Goal: Information Seeking & Learning: Learn about a topic

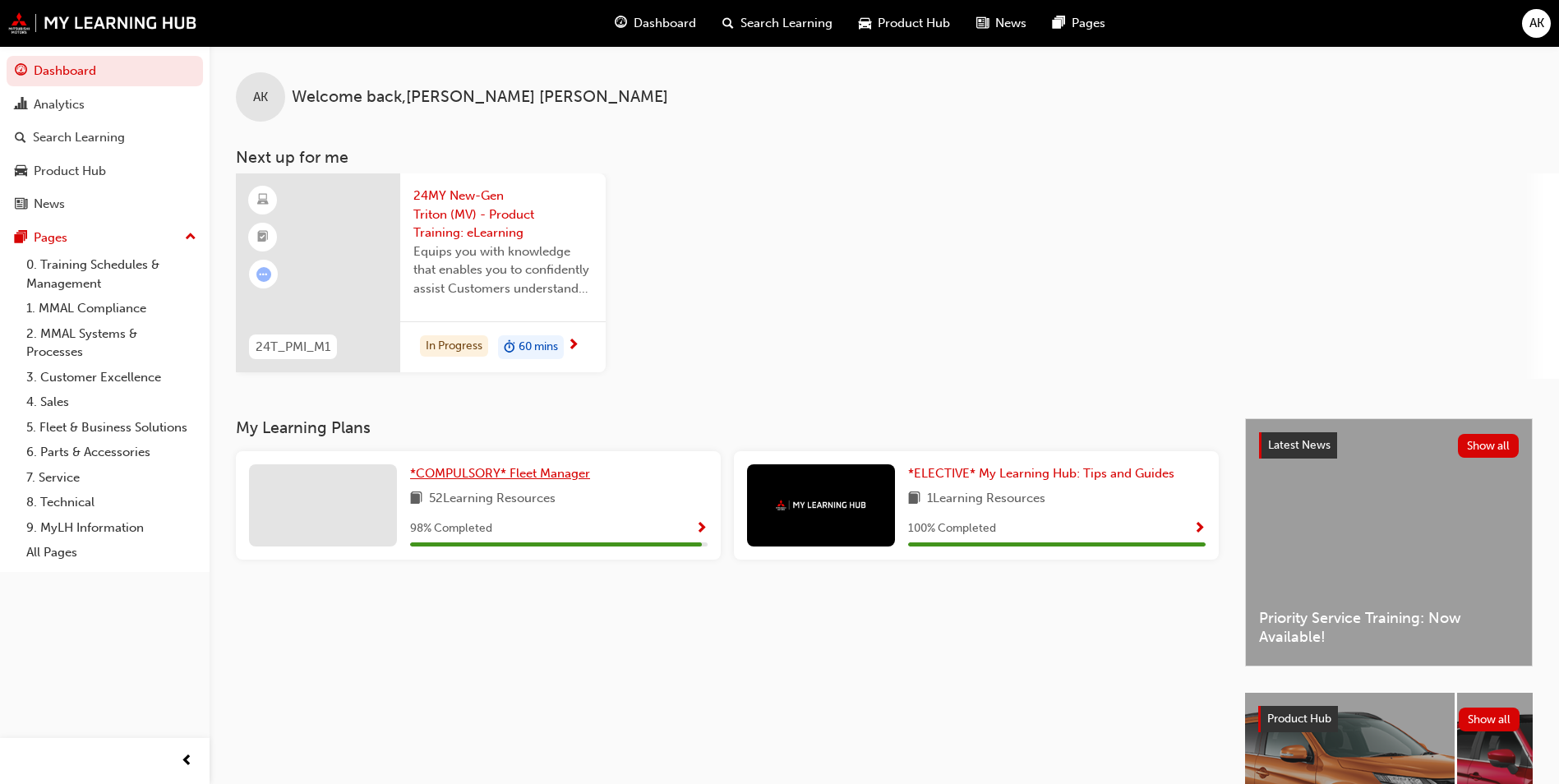
click at [505, 472] on span "*COMPULSORY* Fleet Manager" at bounding box center [500, 474] width 180 height 15
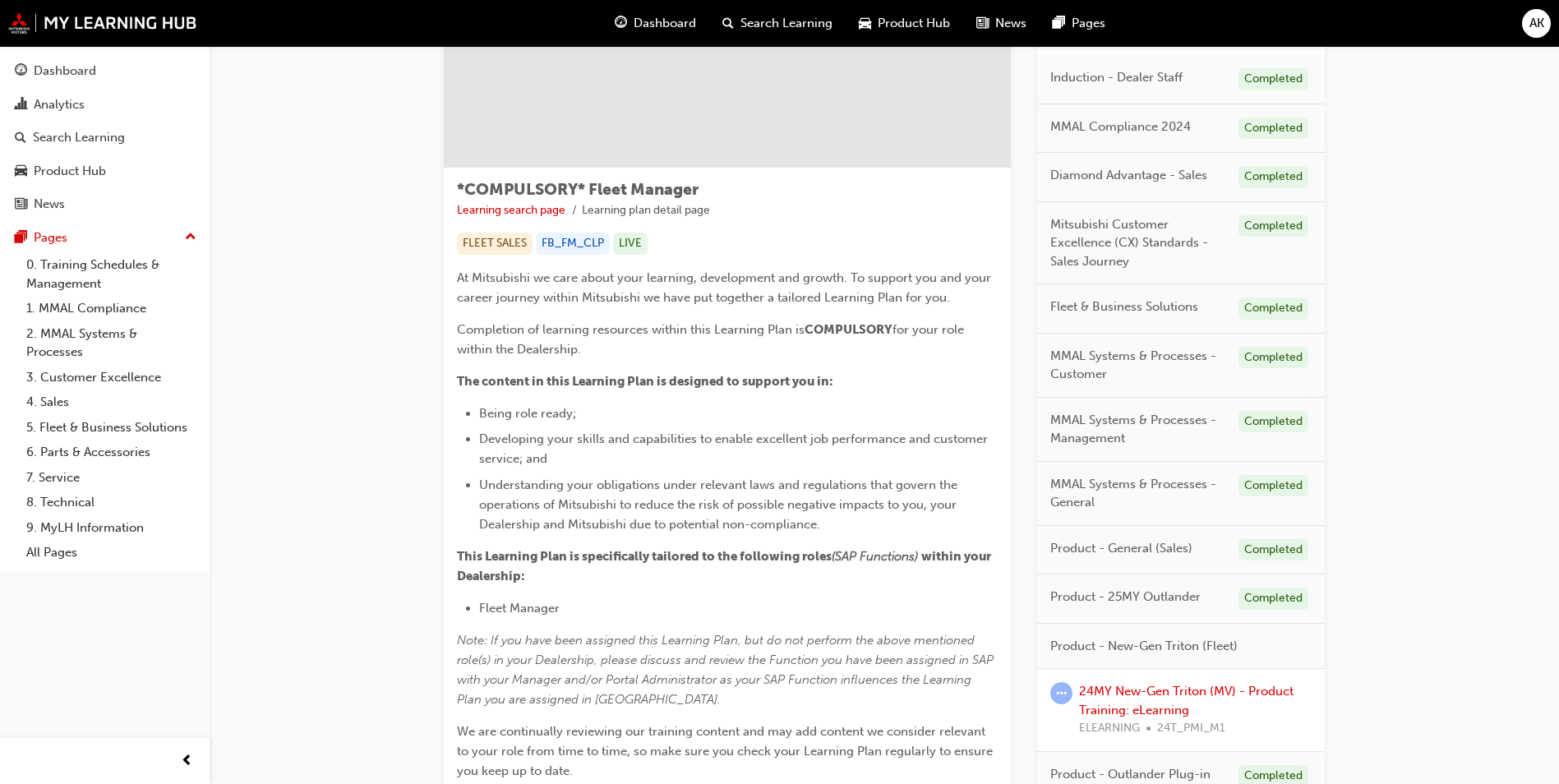
scroll to position [380, 0]
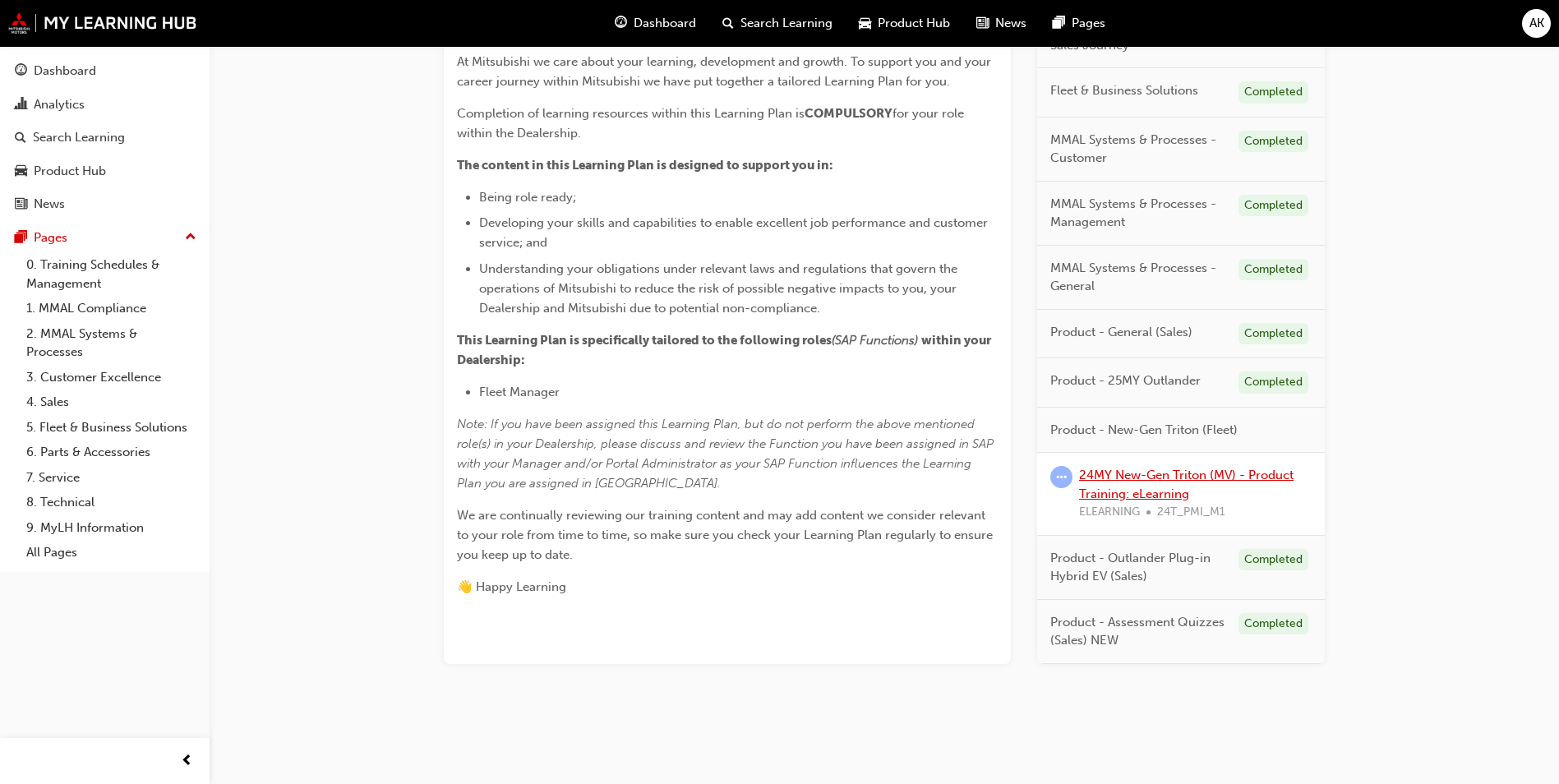
click at [1169, 477] on link "24MY New-Gen Triton (MV) - Product Training: eLearning" at bounding box center [1186, 485] width 214 height 34
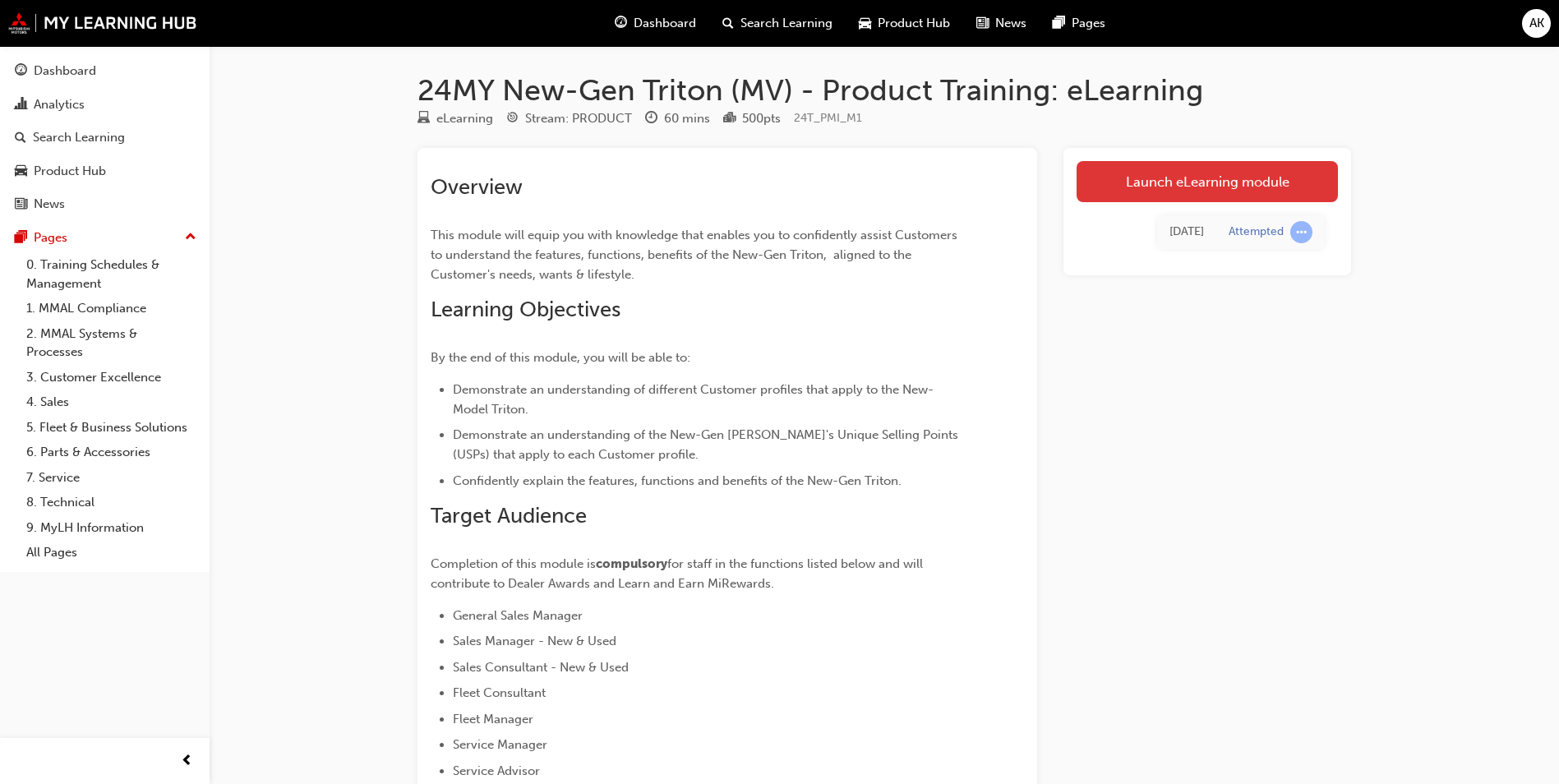
click at [1238, 187] on link "Launch eLearning module" at bounding box center [1207, 181] width 261 height 41
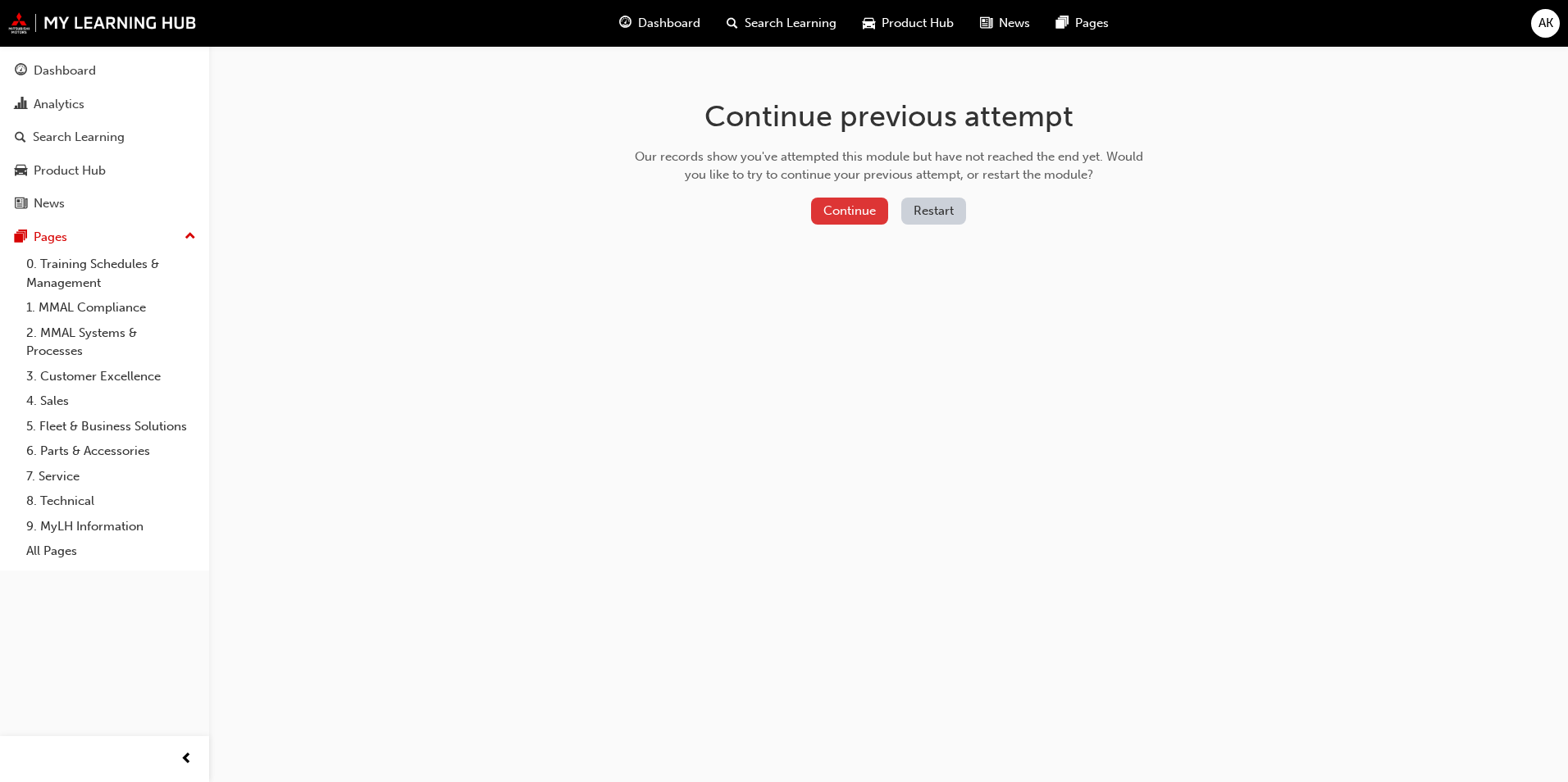
click at [859, 209] on button "Continue" at bounding box center [850, 211] width 77 height 27
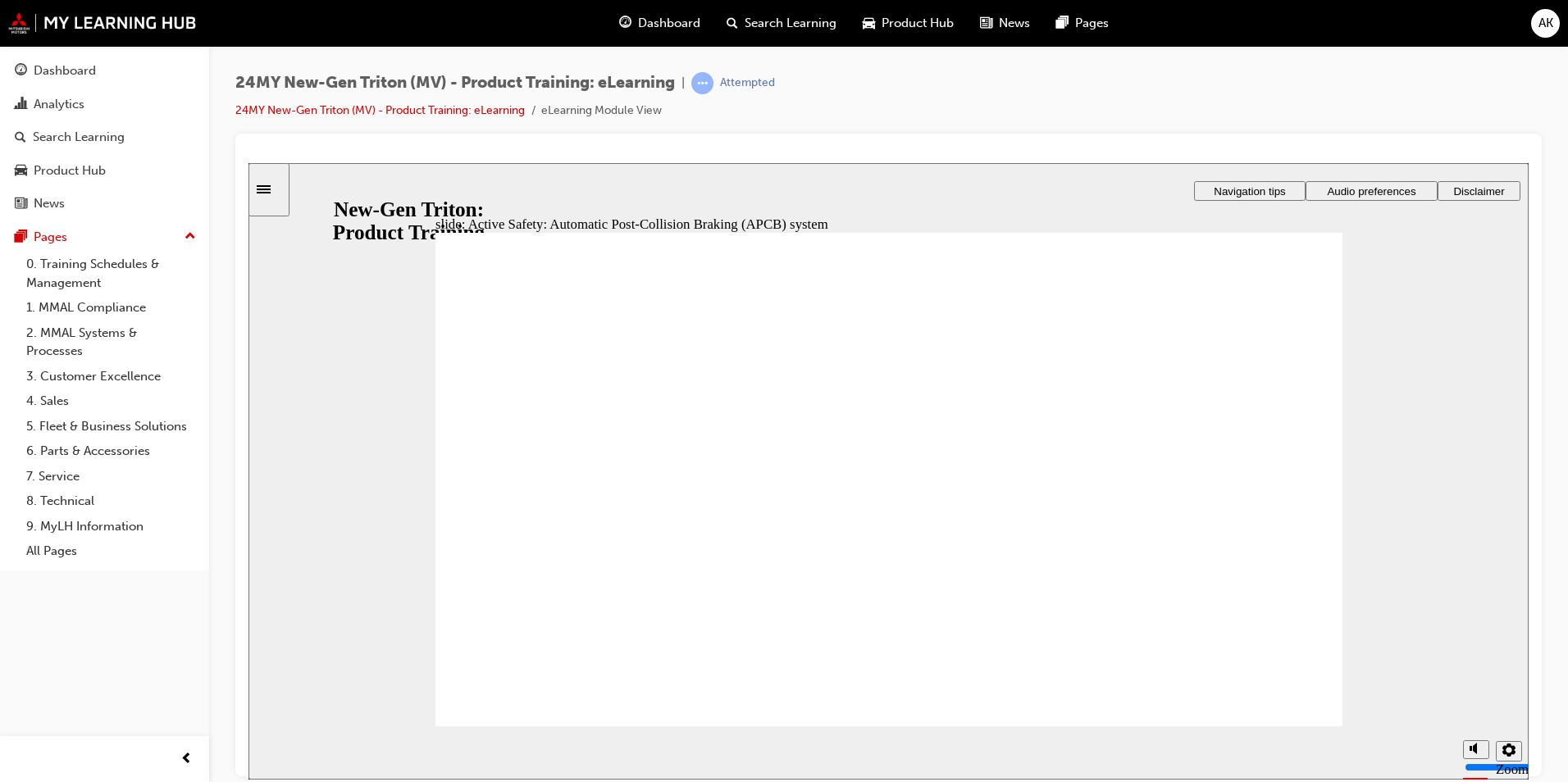
drag, startPoint x: 1285, startPoint y: 295, endPoint x: 1279, endPoint y: 305, distance: 11.7
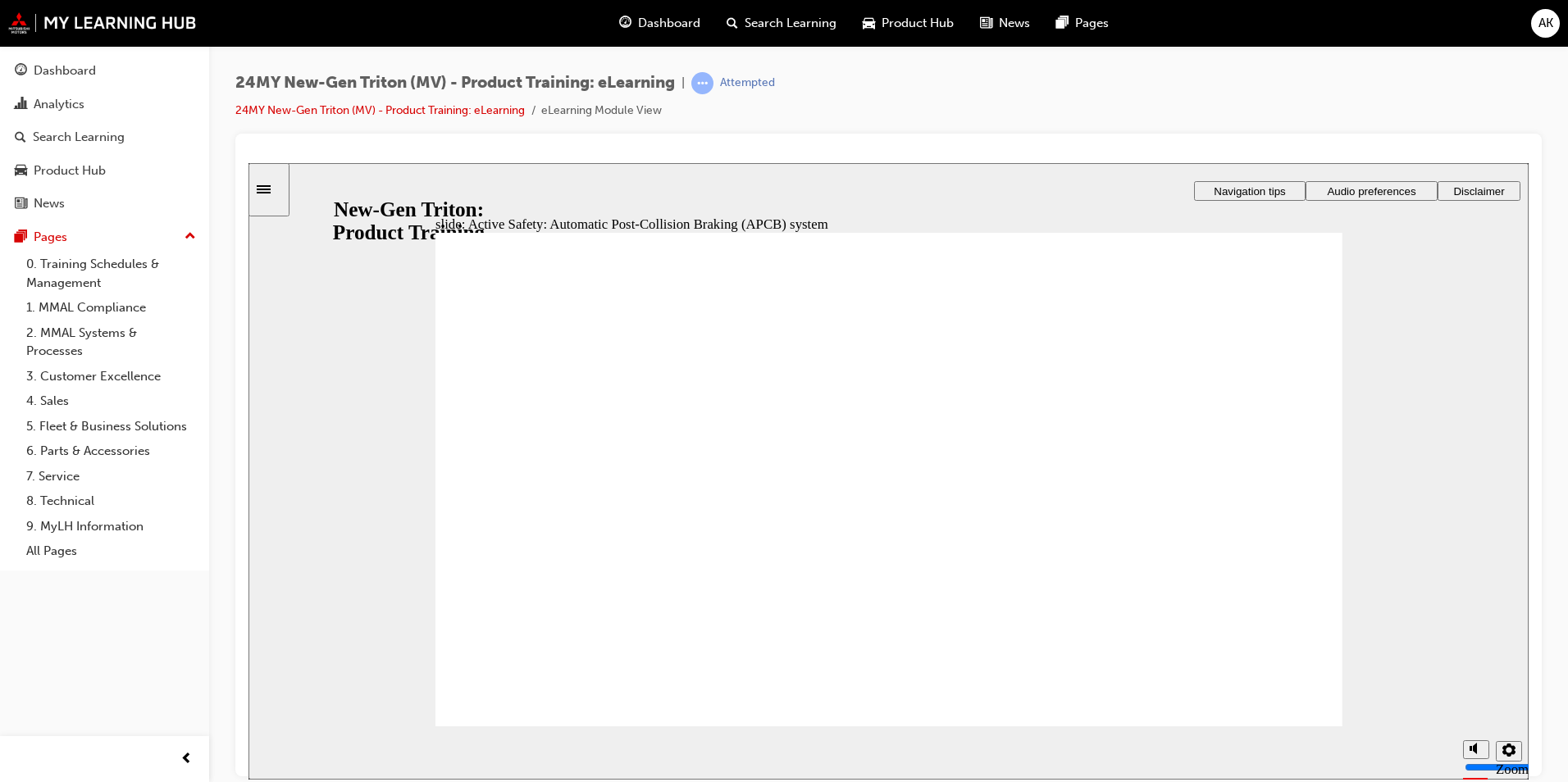
drag, startPoint x: 1240, startPoint y: 347, endPoint x: 1265, endPoint y: 346, distance: 25.0
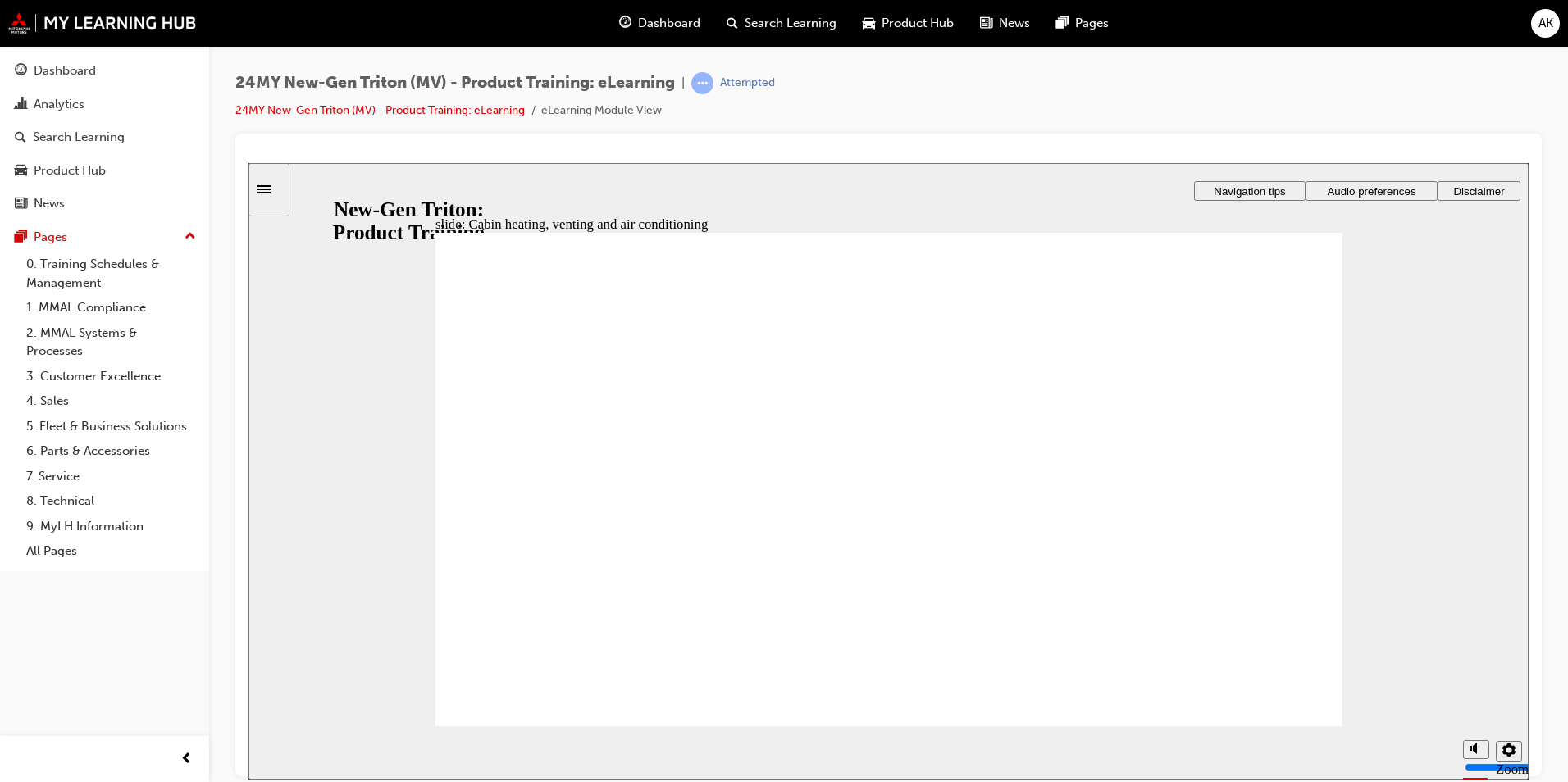
drag, startPoint x: 1268, startPoint y: 680, endPoint x: 1285, endPoint y: 670, distance: 19.7
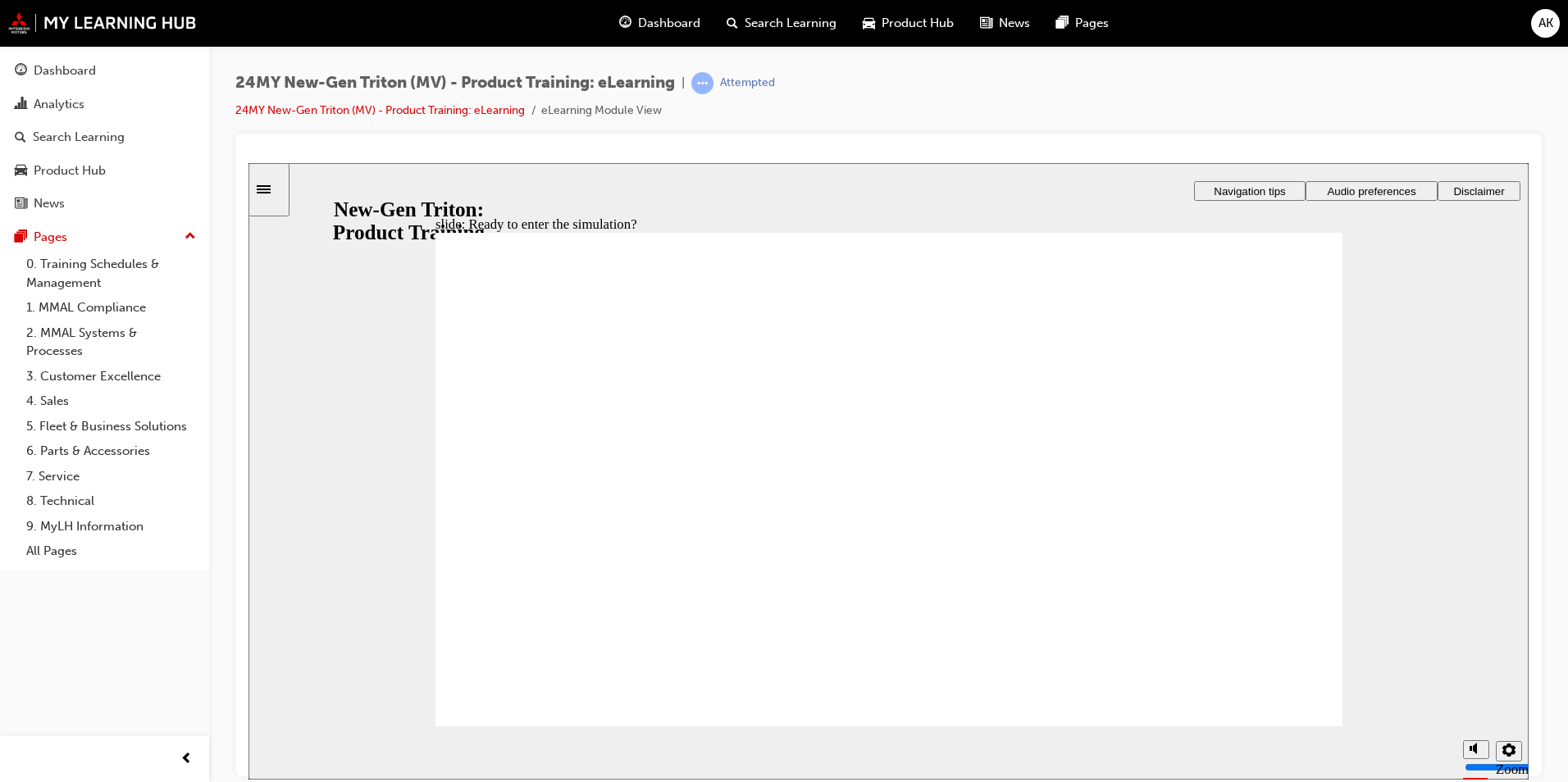
checkbox input "true"
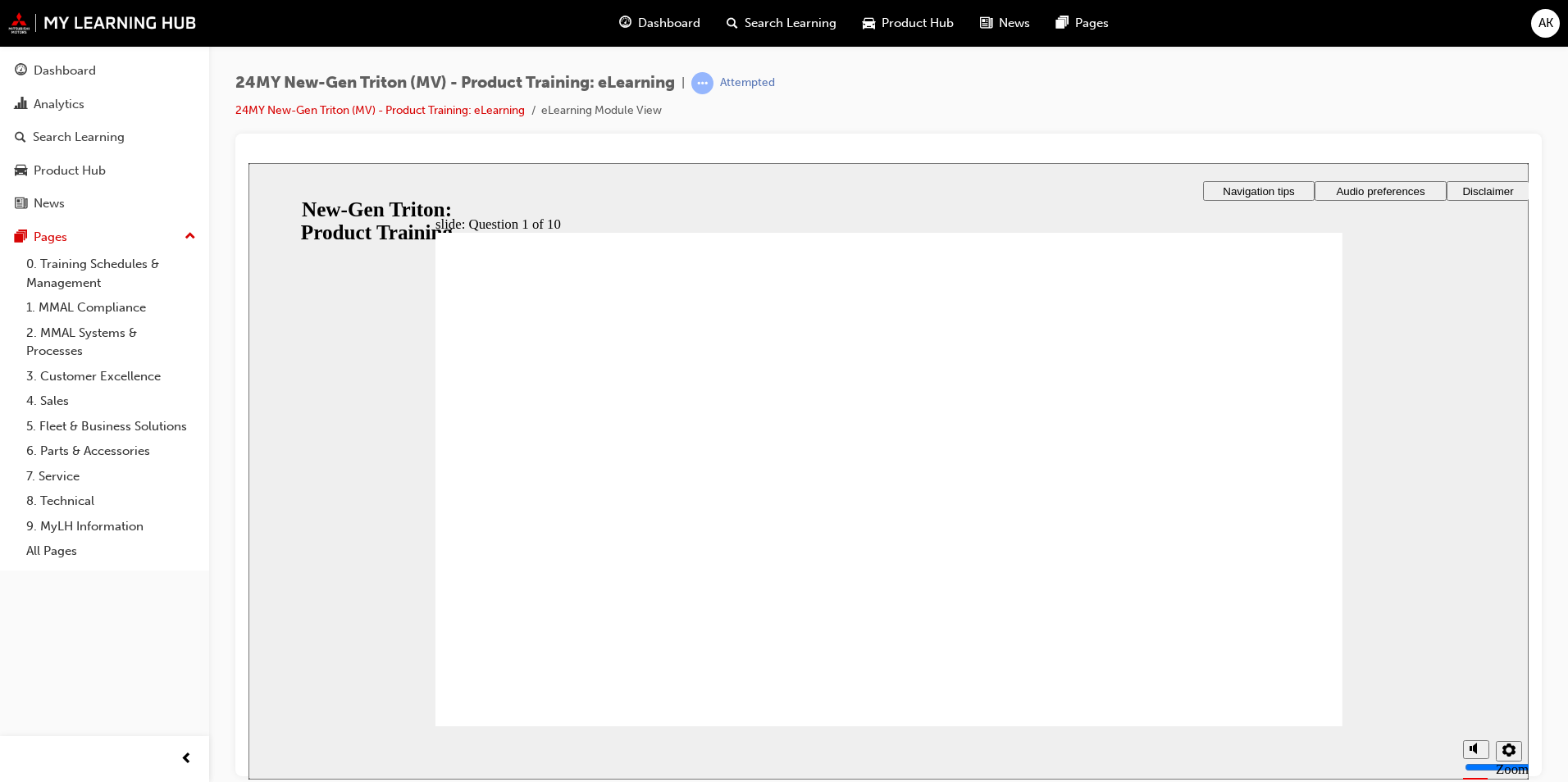
radio input "true"
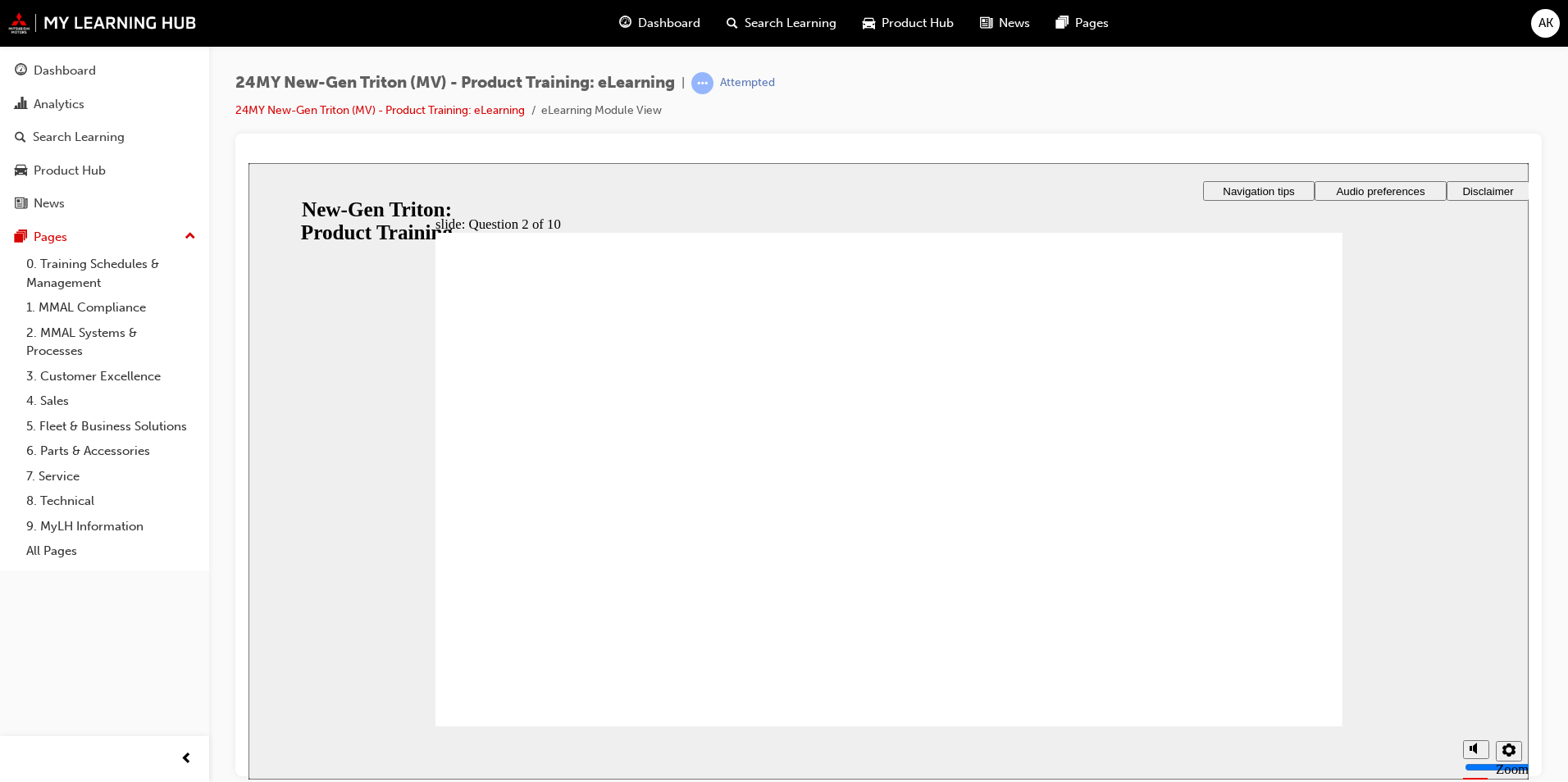
checkbox input "true"
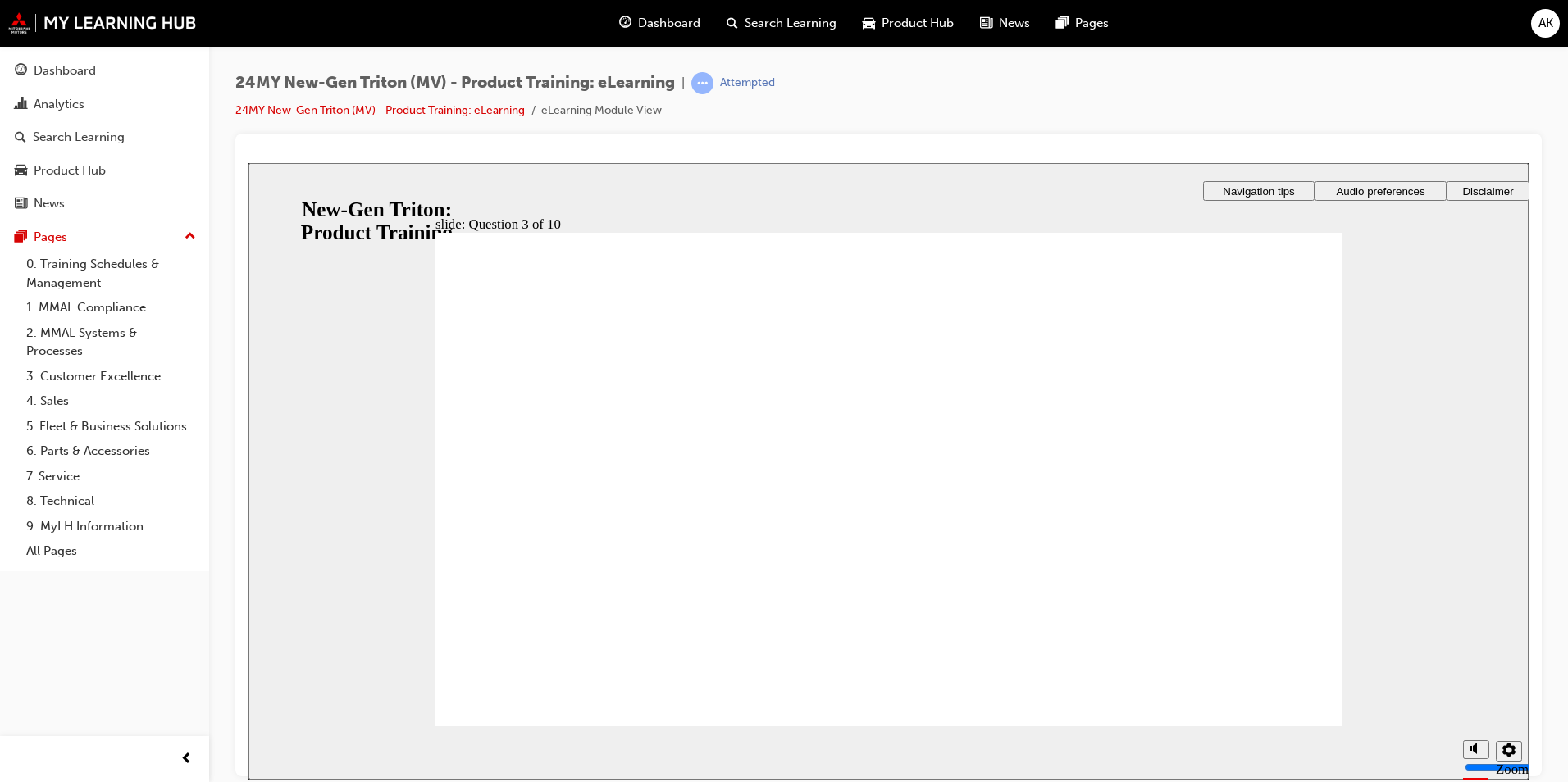
checkbox input "true"
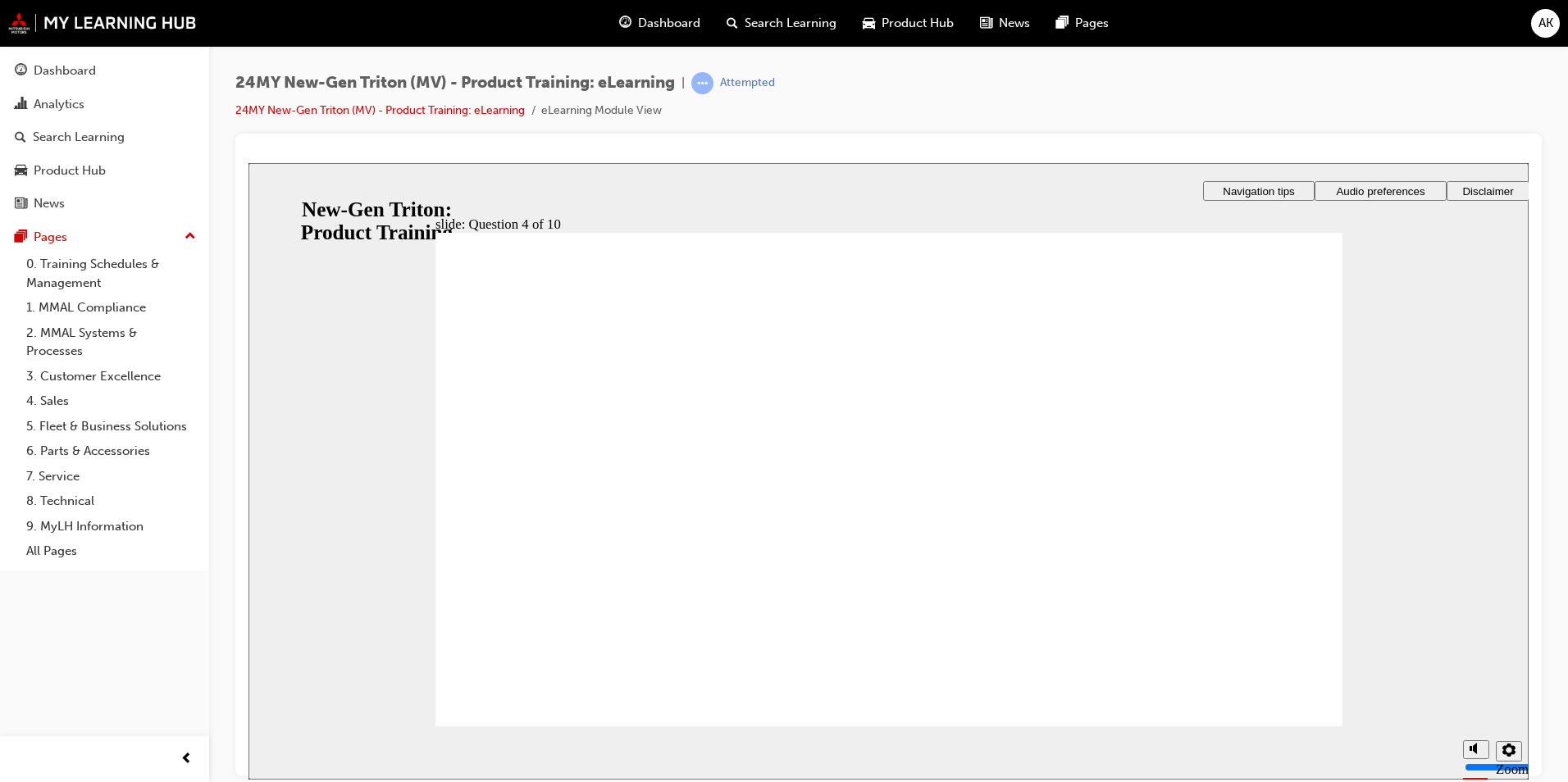
drag, startPoint x: 447, startPoint y: 324, endPoint x: 1009, endPoint y: 598, distance: 625.2
drag, startPoint x: 768, startPoint y: 625, endPoint x: 452, endPoint y: 295, distance: 456.9
drag, startPoint x: 457, startPoint y: 256, endPoint x: 759, endPoint y: 613, distance: 467.6
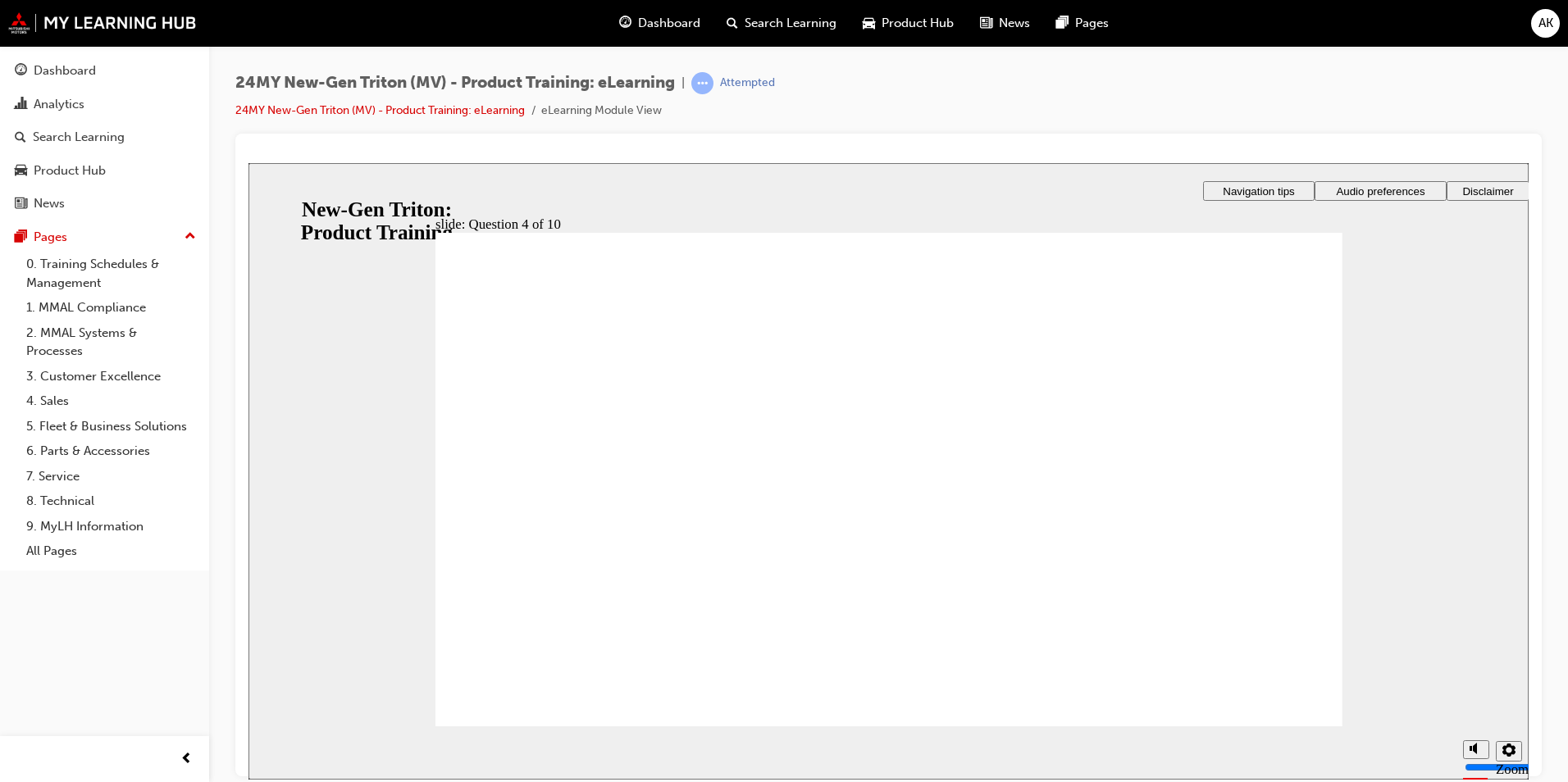
checkbox input "true"
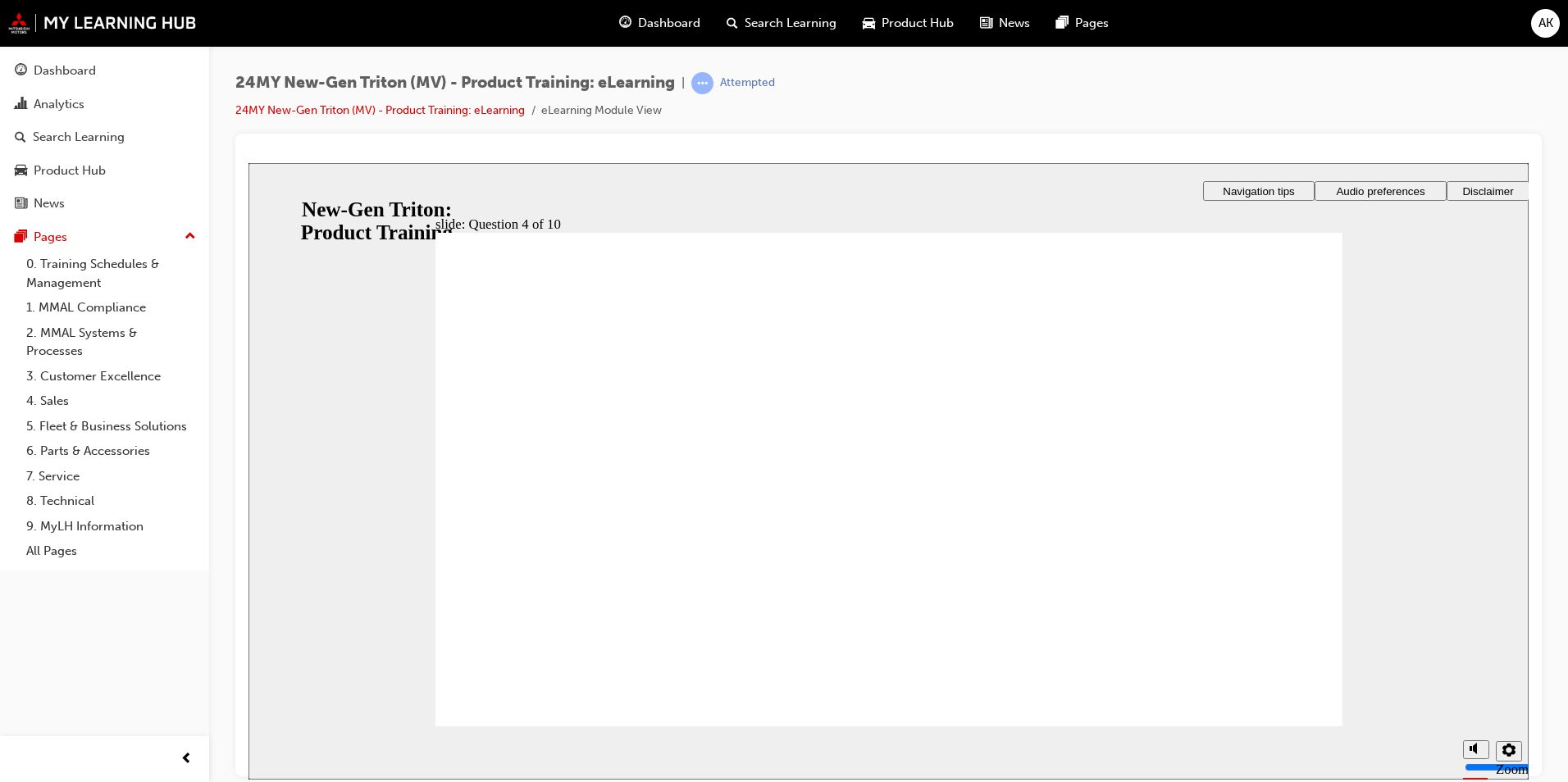
checkbox input "true"
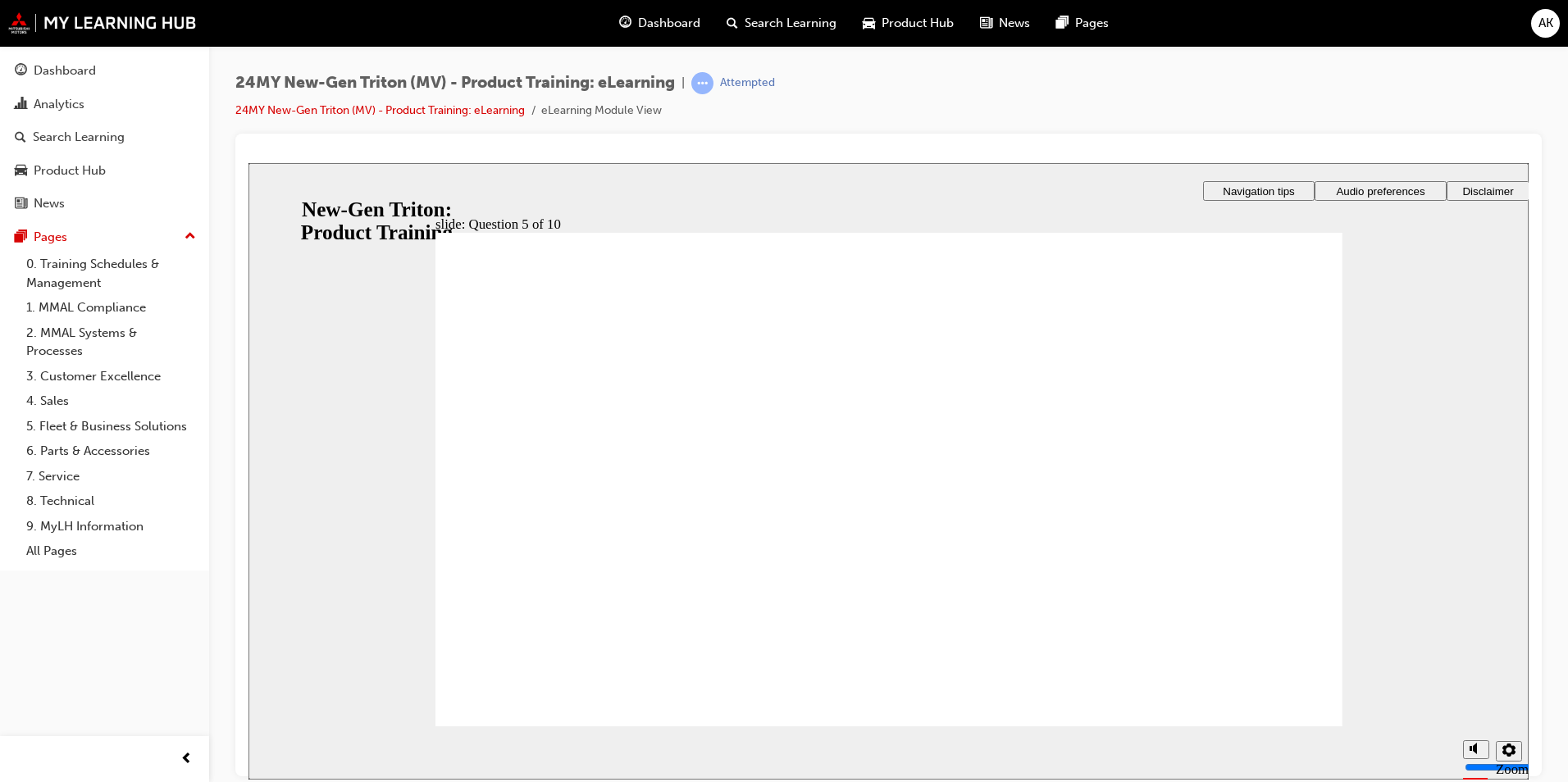
checkbox input "true"
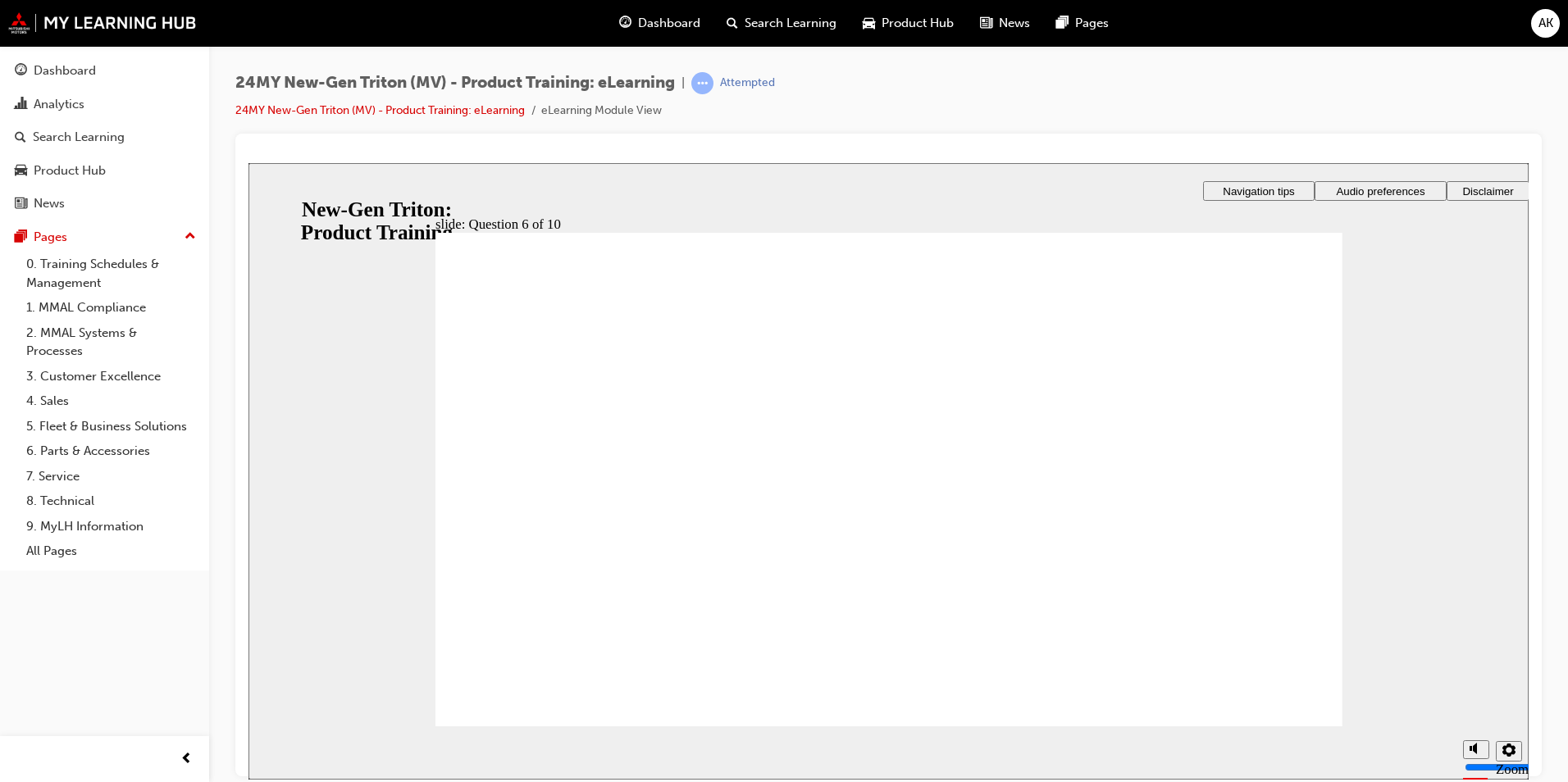
drag, startPoint x: 453, startPoint y: 336, endPoint x: 734, endPoint y: 360, distance: 282.0
radio input "false"
radio input "true"
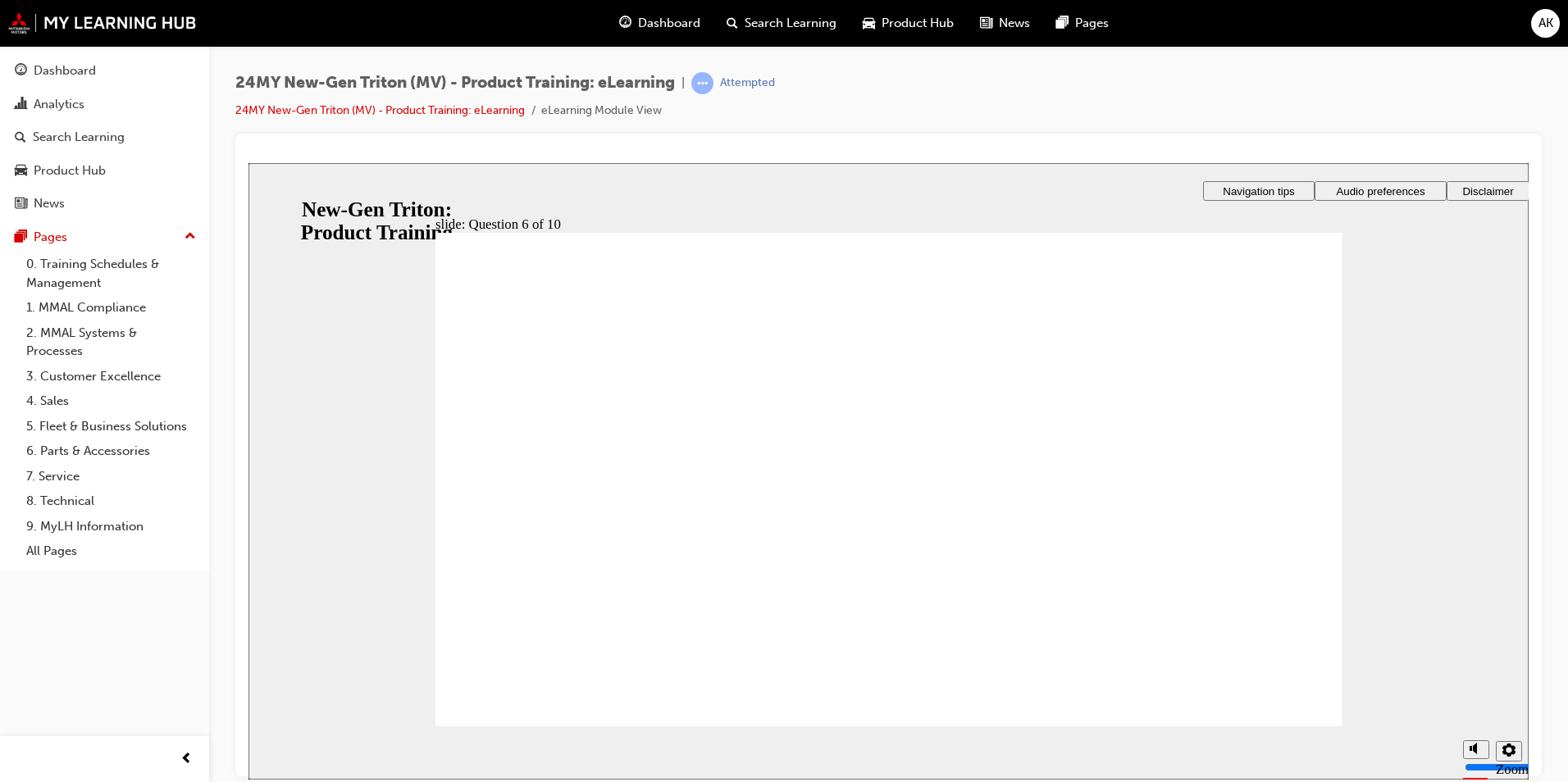
checkbox input "true"
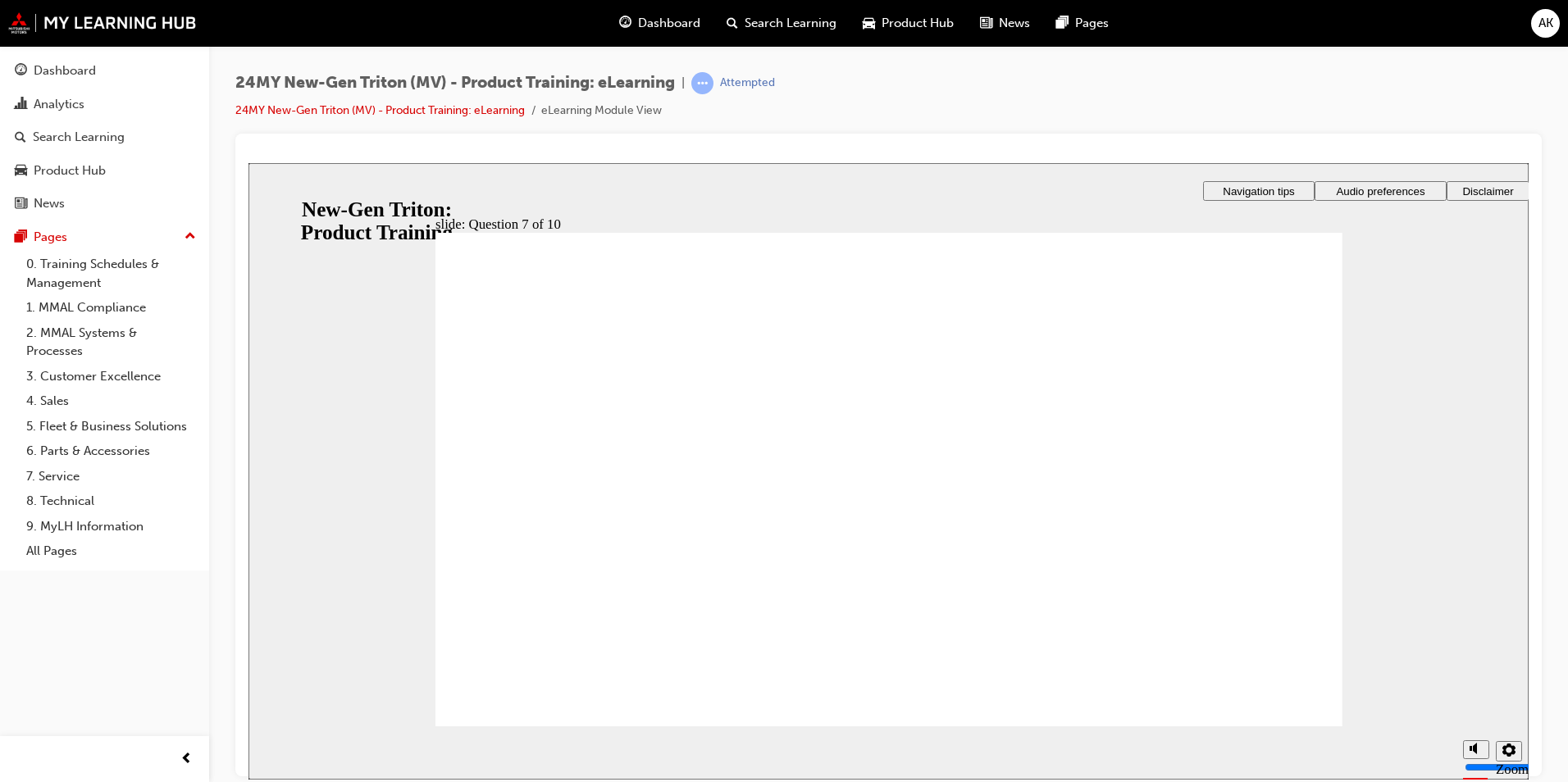
radio input "false"
radio input "true"
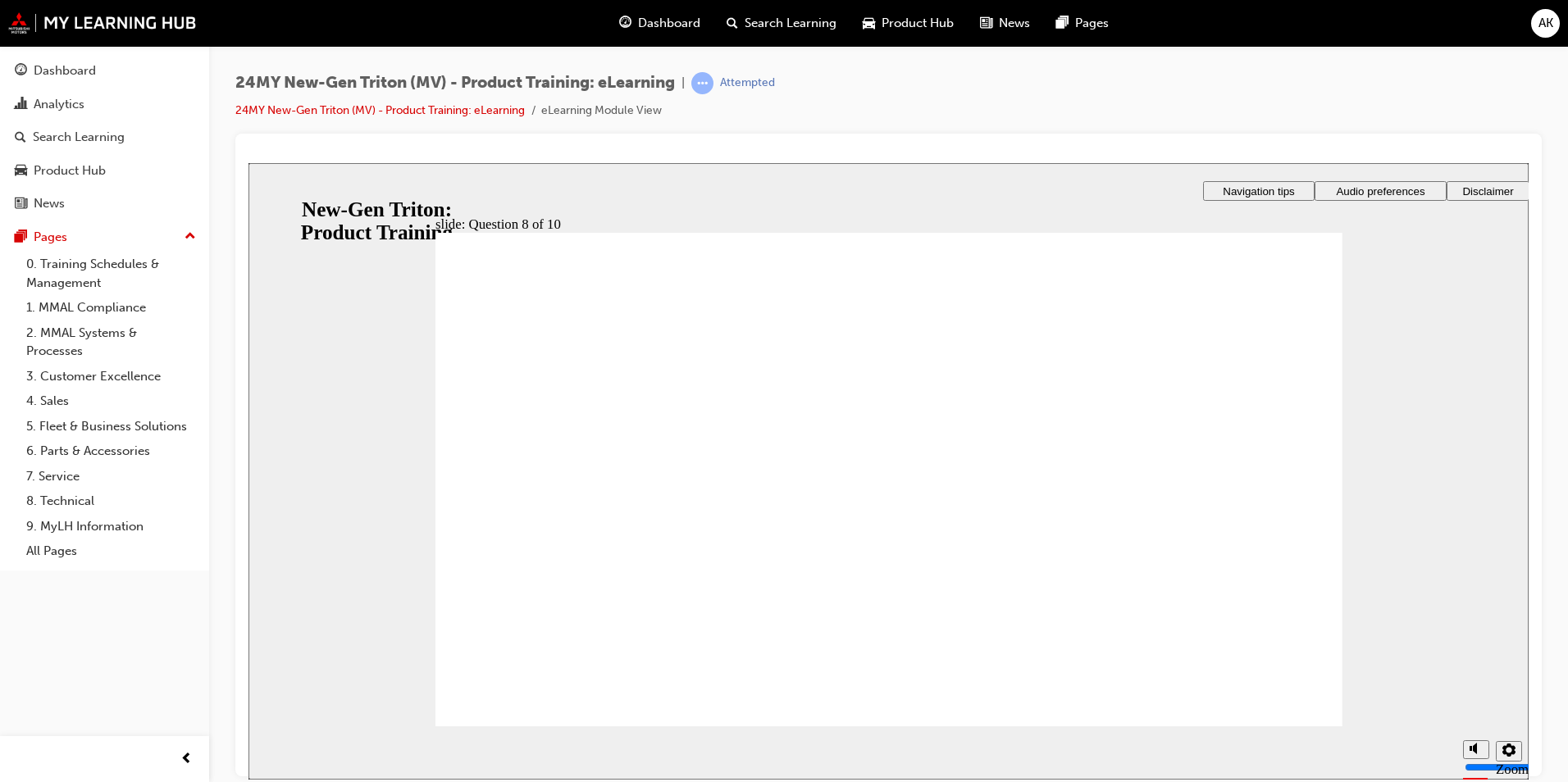
radio input "true"
radio input "false"
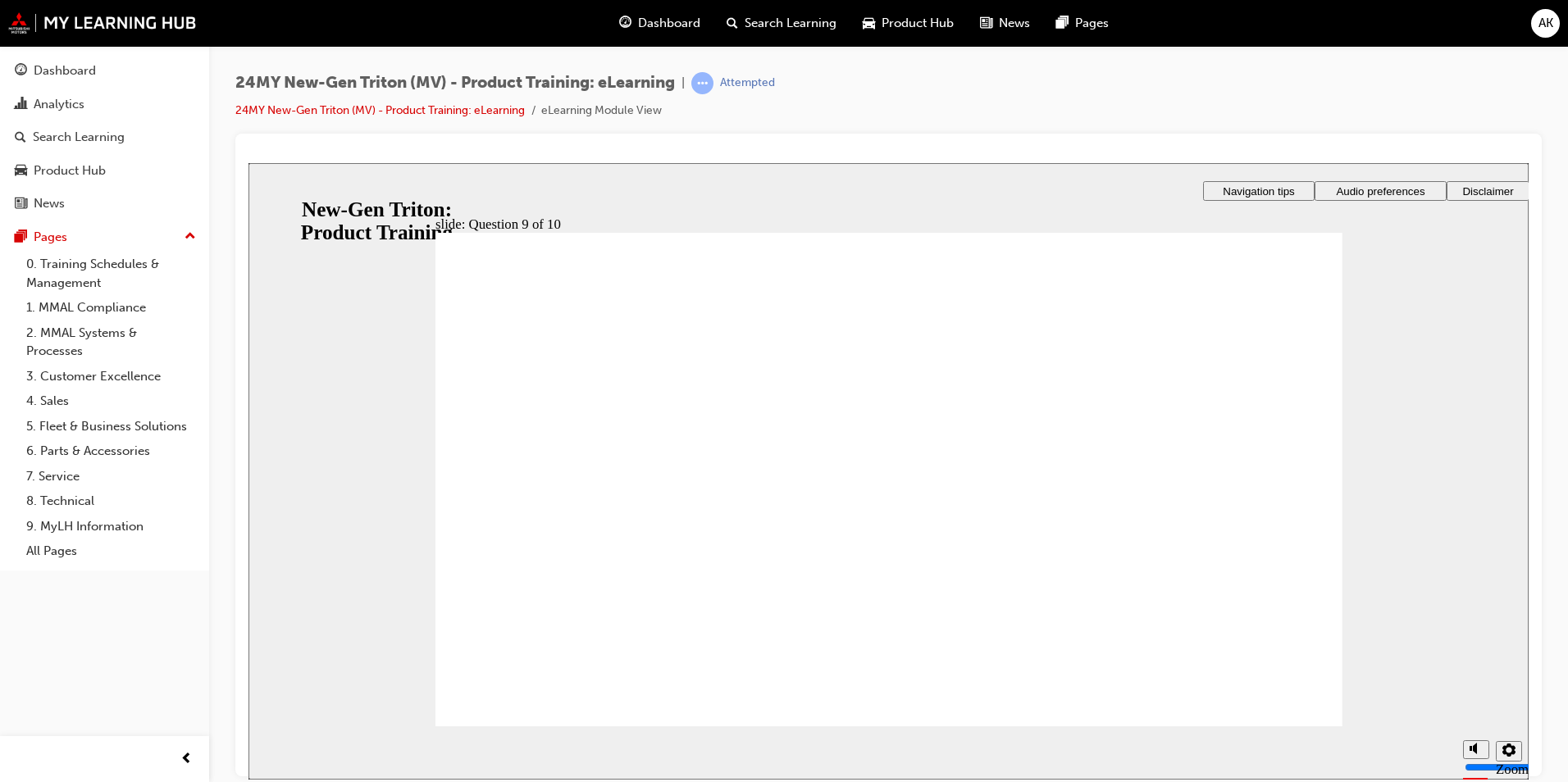
radio input "true"
drag, startPoint x: 479, startPoint y: 424, endPoint x: 513, endPoint y: 642, distance: 220.6
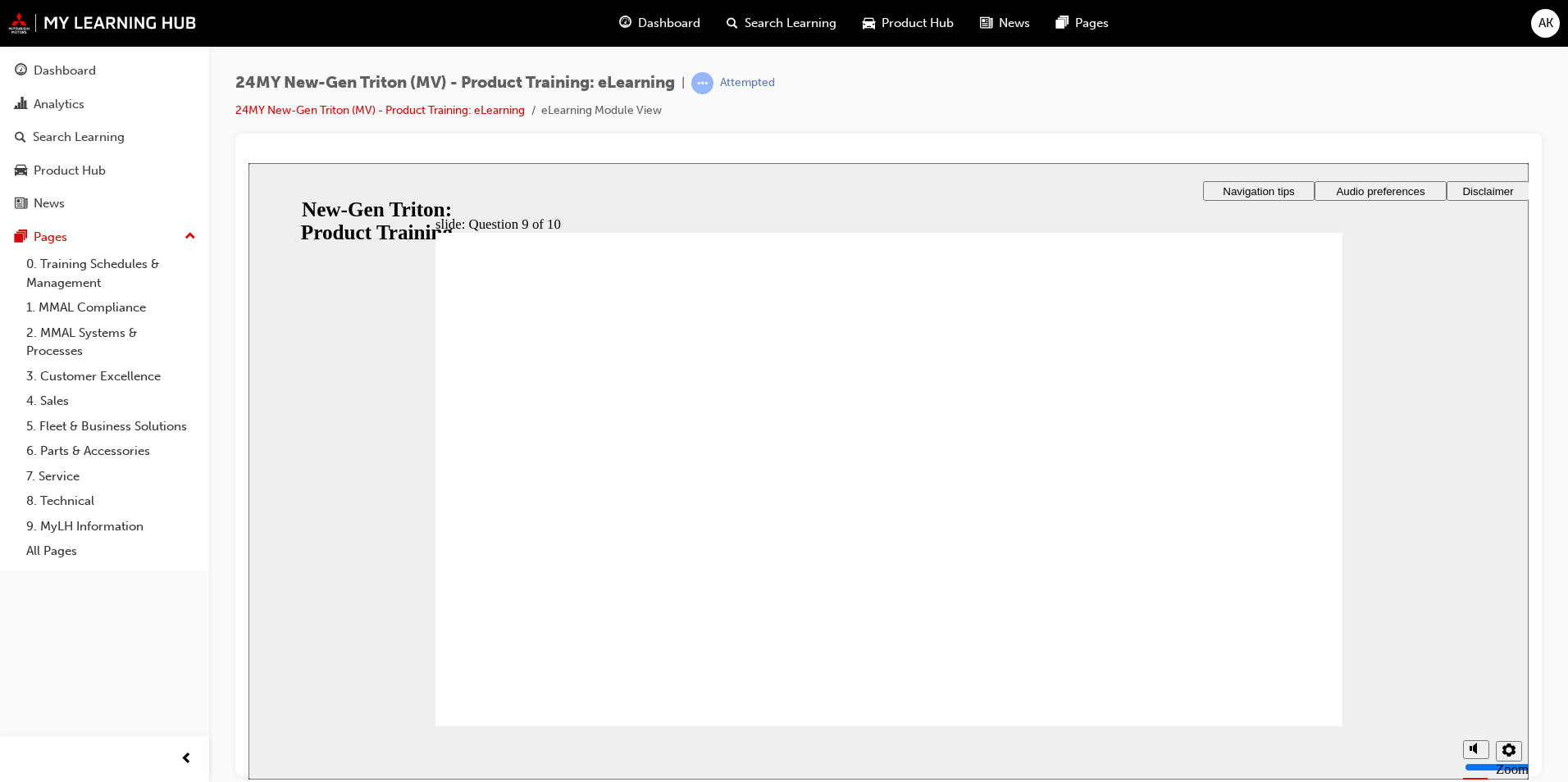
radio input "false"
radio input "true"
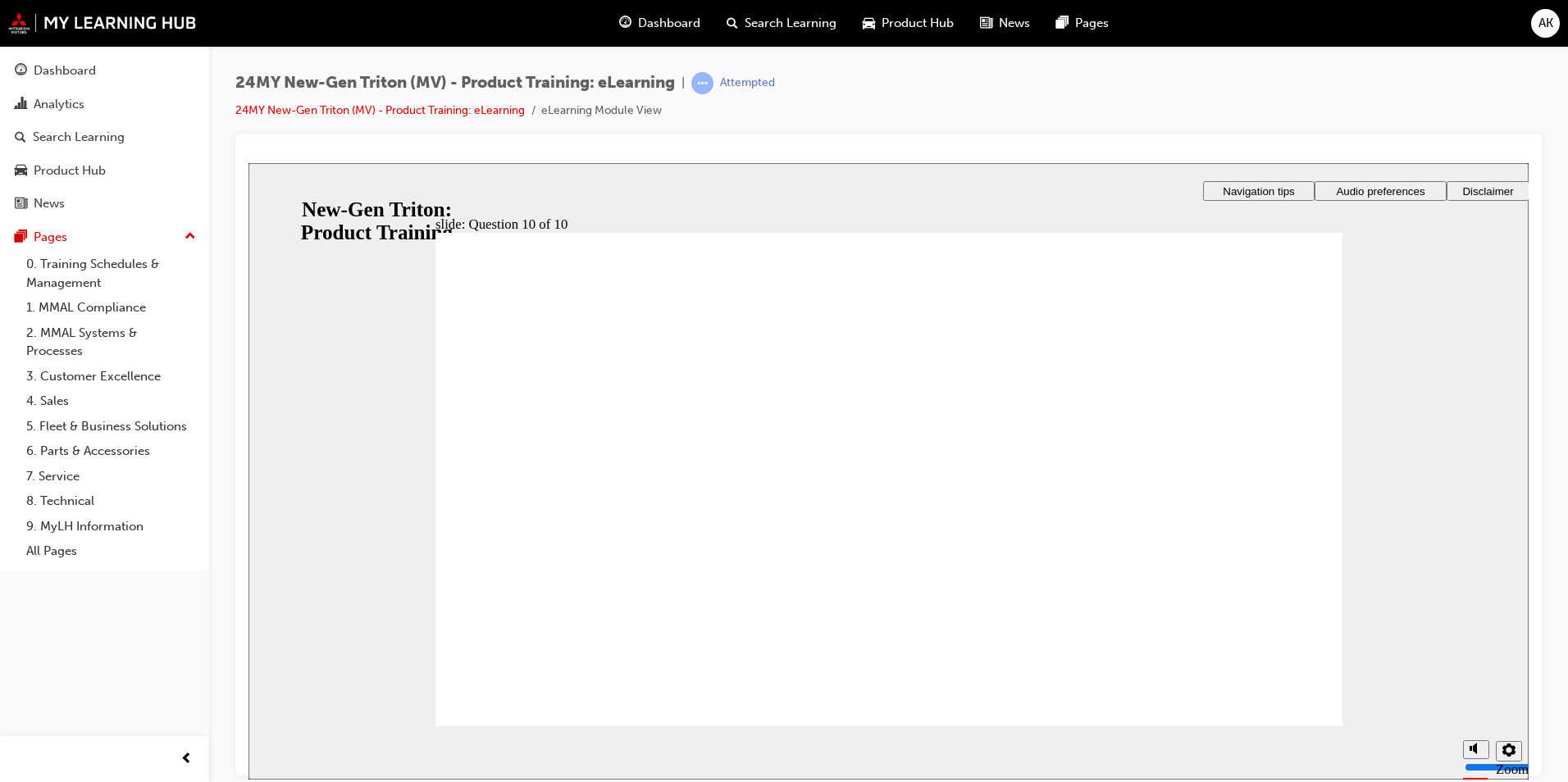
click at [488, 110] on link "24MY New-Gen Triton (MV) - Product Training: eLearning" at bounding box center [380, 110] width 289 height 14
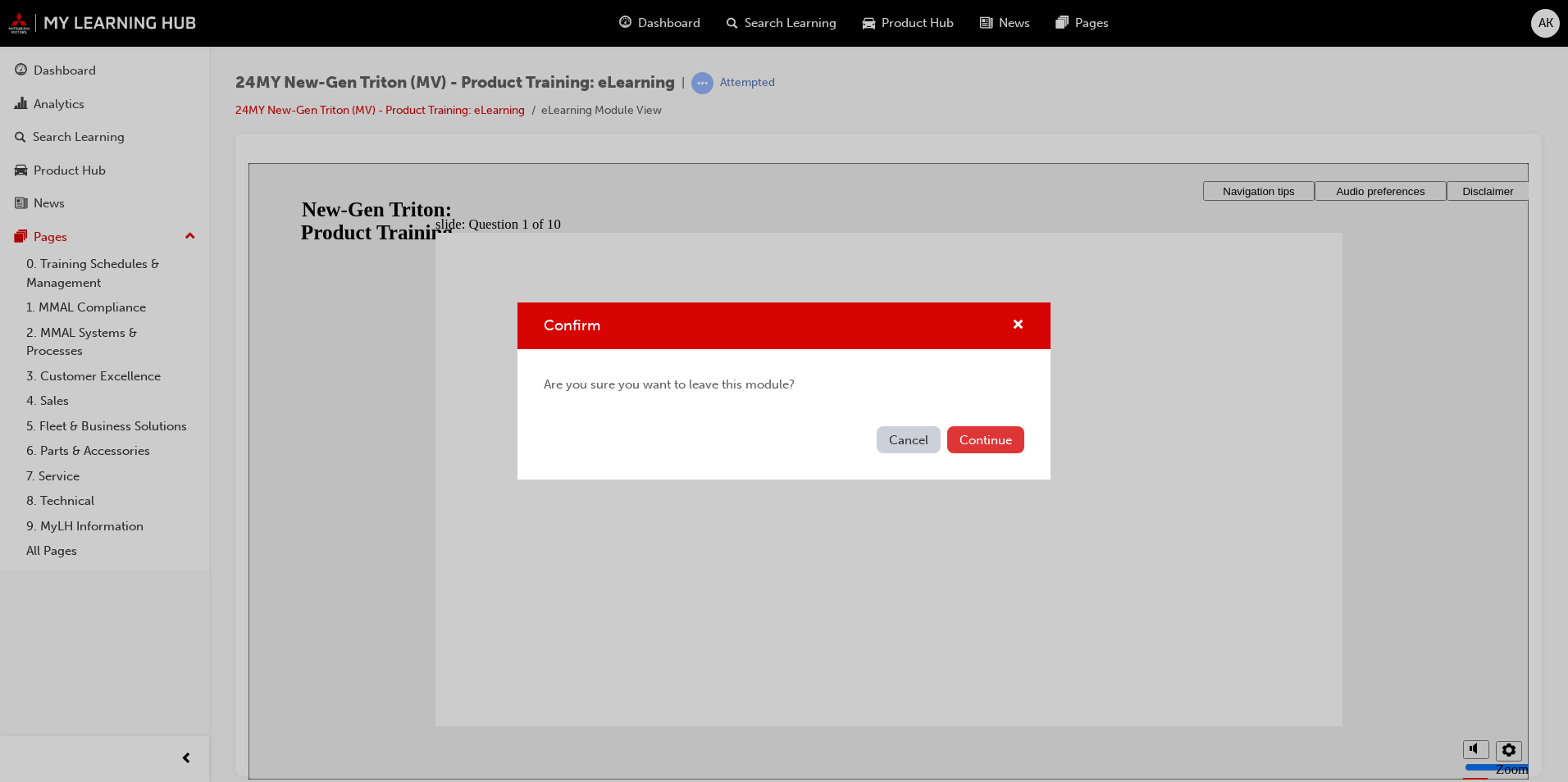
click at [989, 441] on button "Continue" at bounding box center [986, 440] width 77 height 27
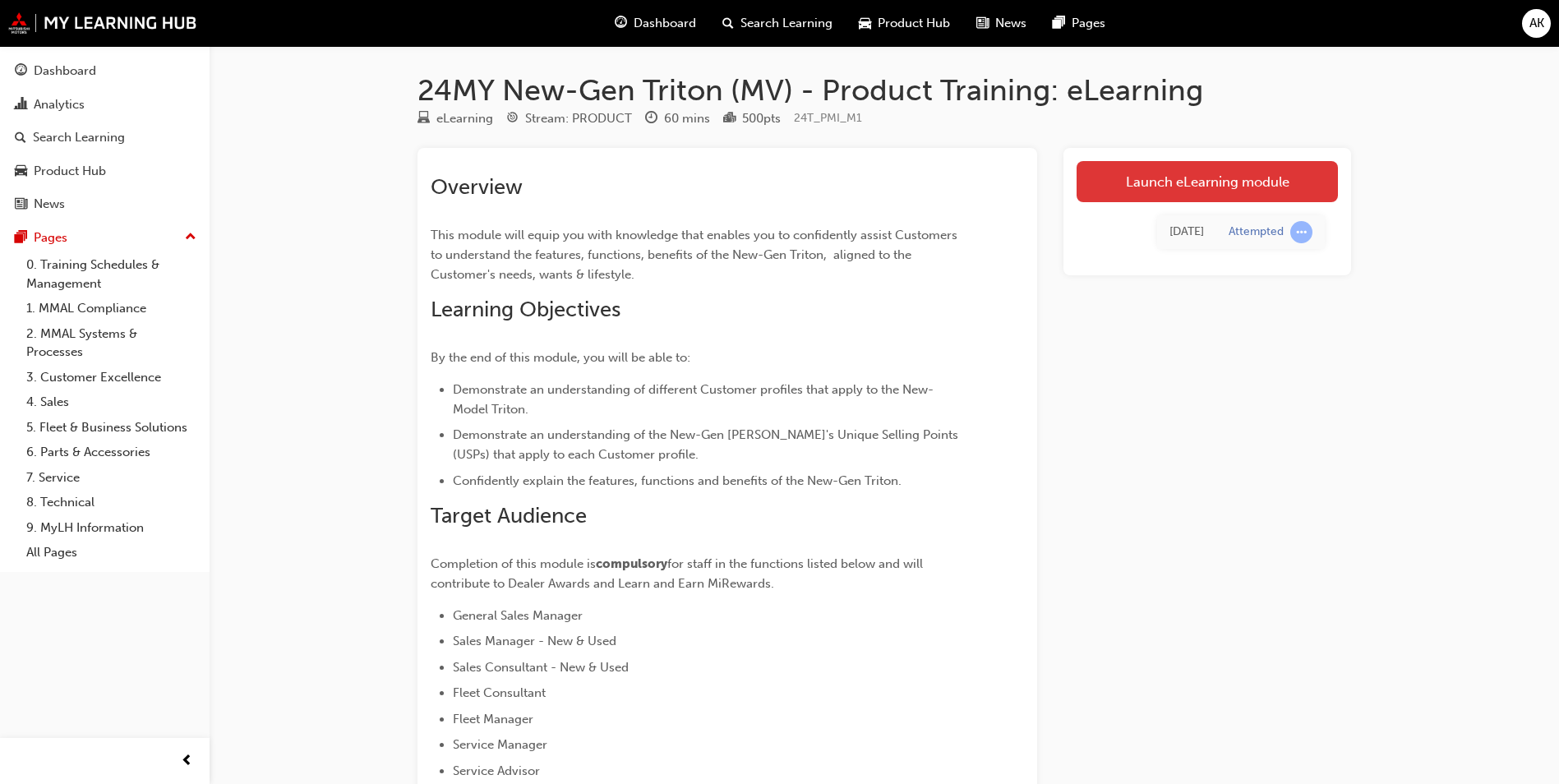
click at [1197, 180] on link "Launch eLearning module" at bounding box center [1207, 181] width 261 height 41
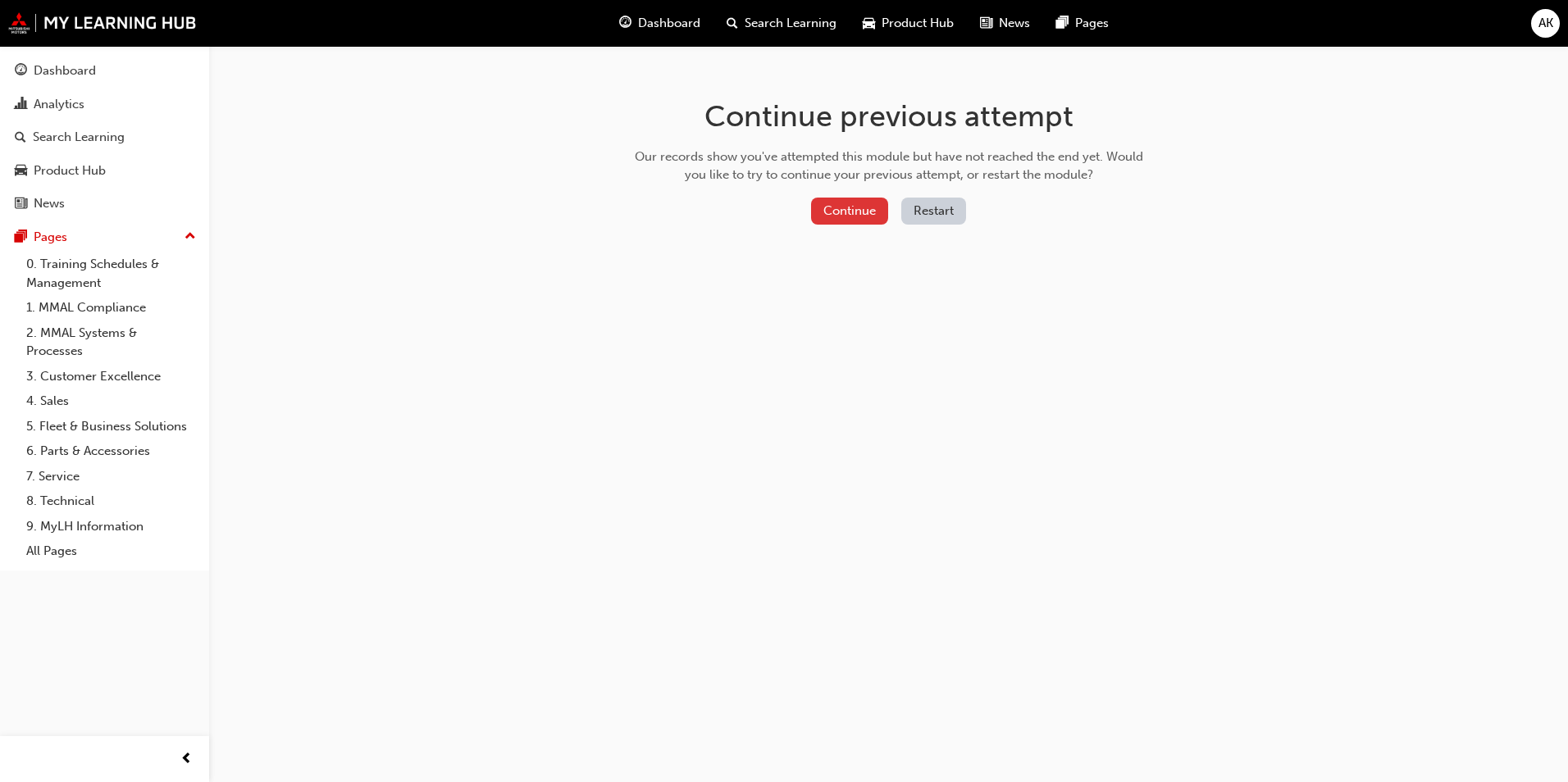
click at [840, 214] on button "Continue" at bounding box center [850, 211] width 77 height 27
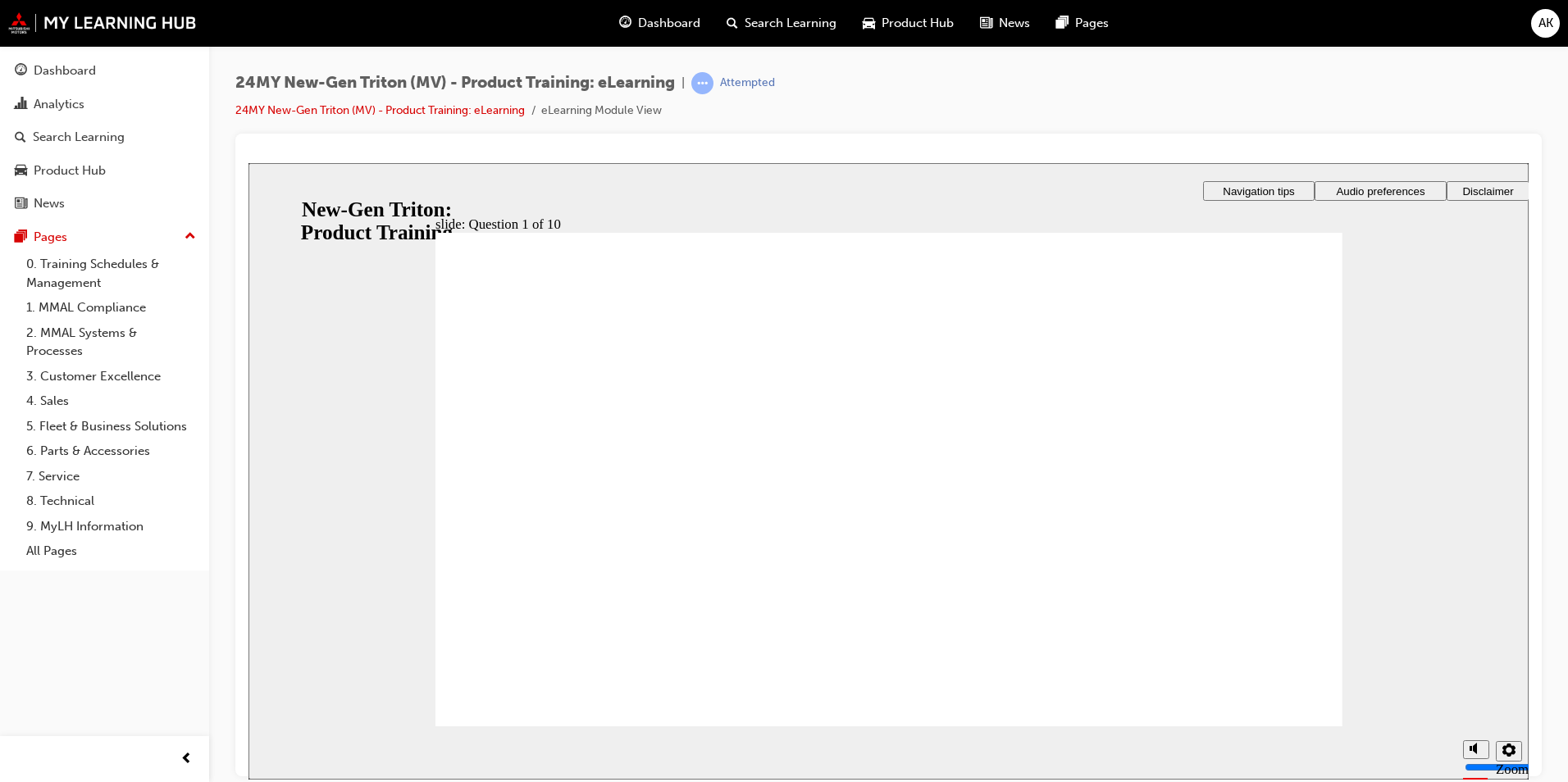
checkbox input "true"
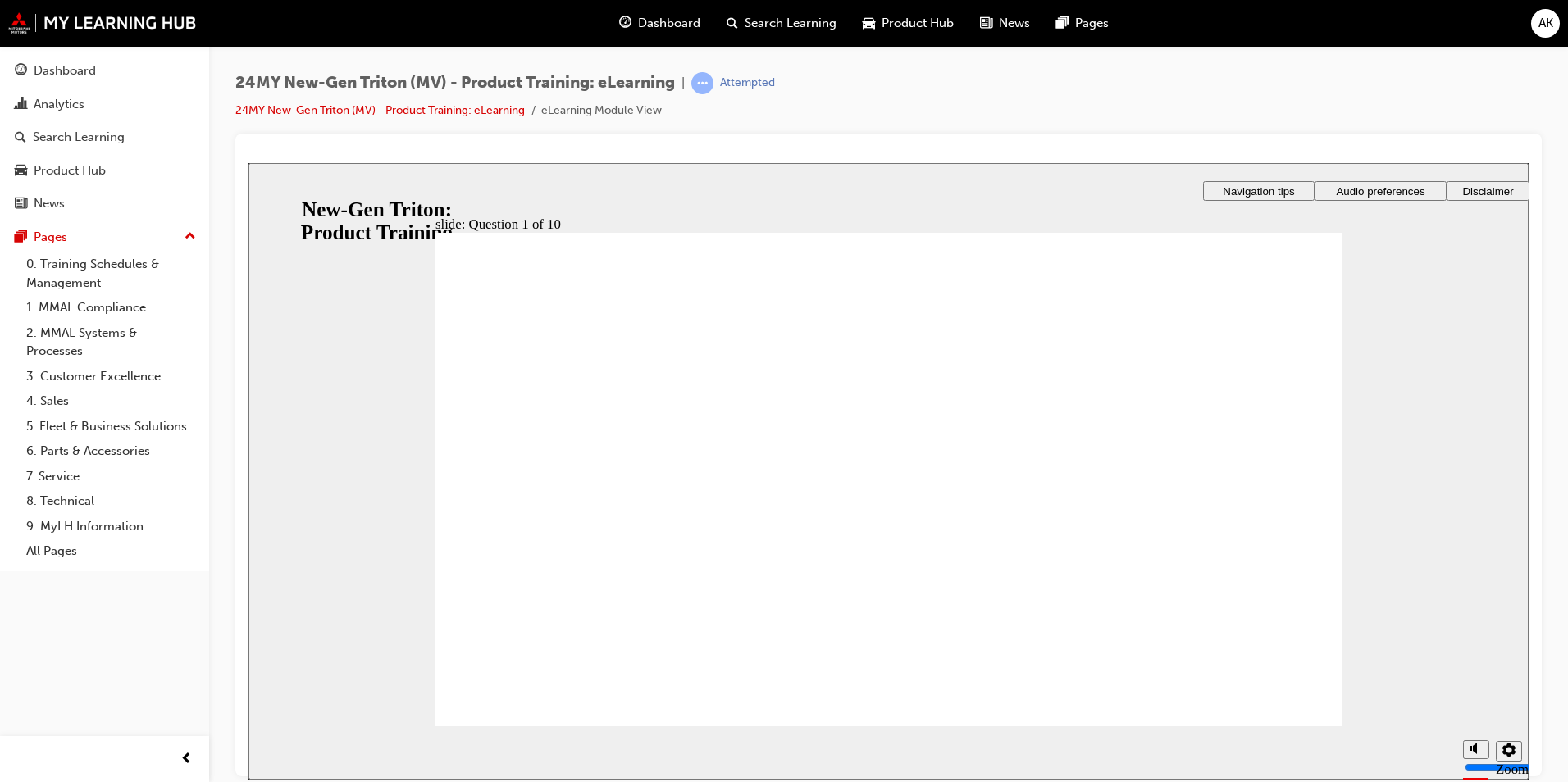
radio input "true"
drag, startPoint x: 488, startPoint y: 409, endPoint x: 950, endPoint y: 616, distance: 506.3
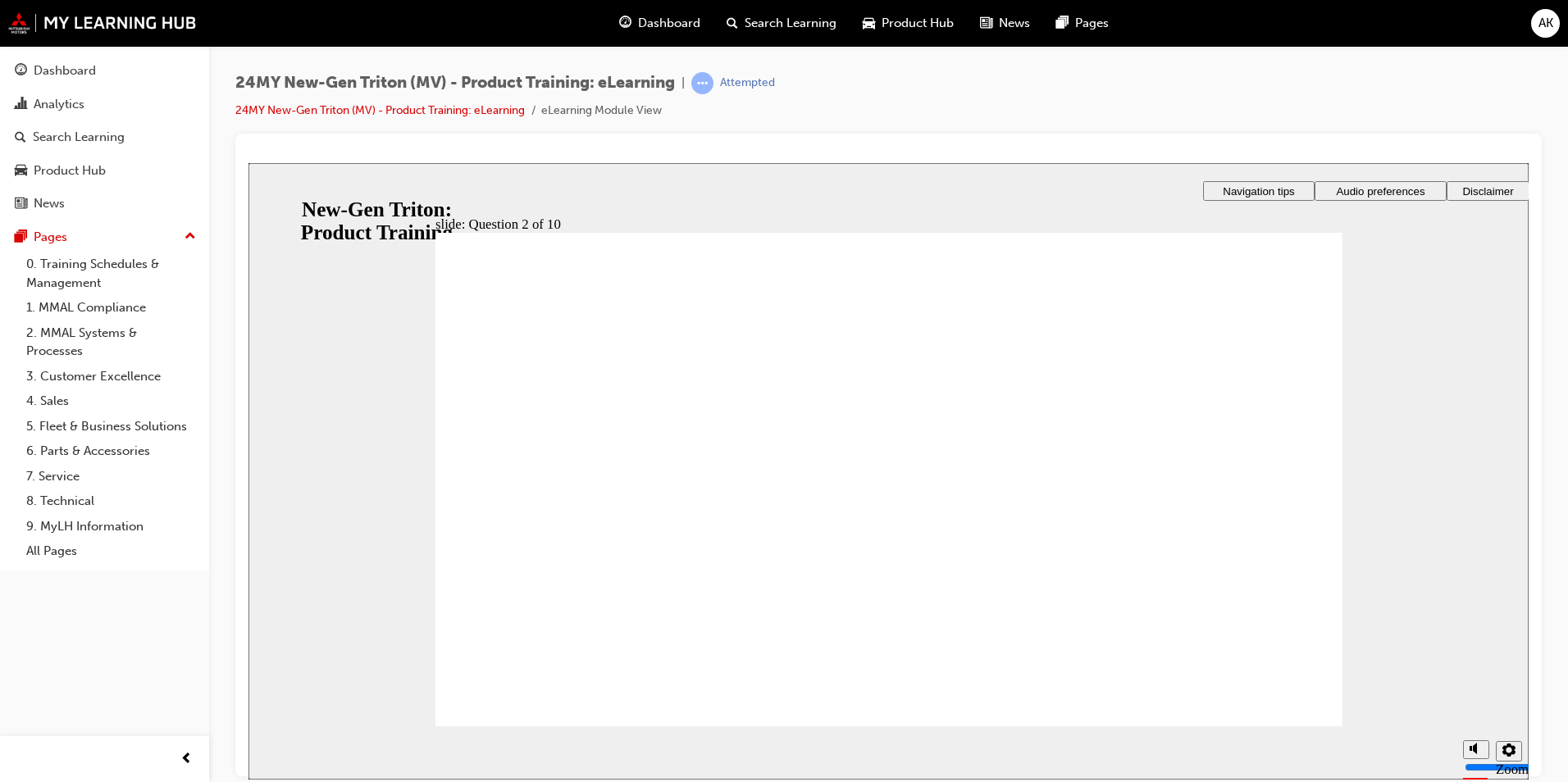
checkbox input "true"
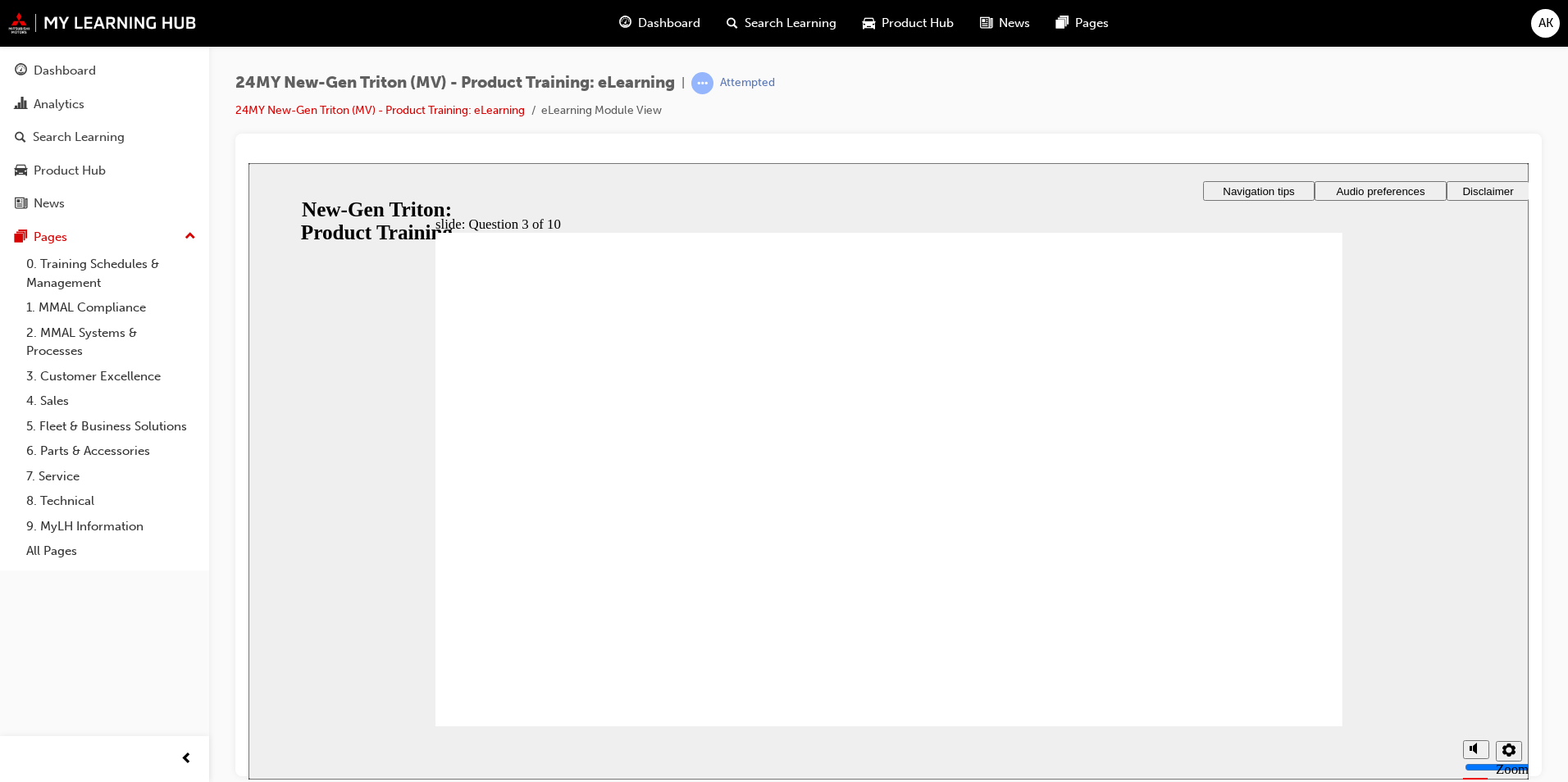
checkbox input "true"
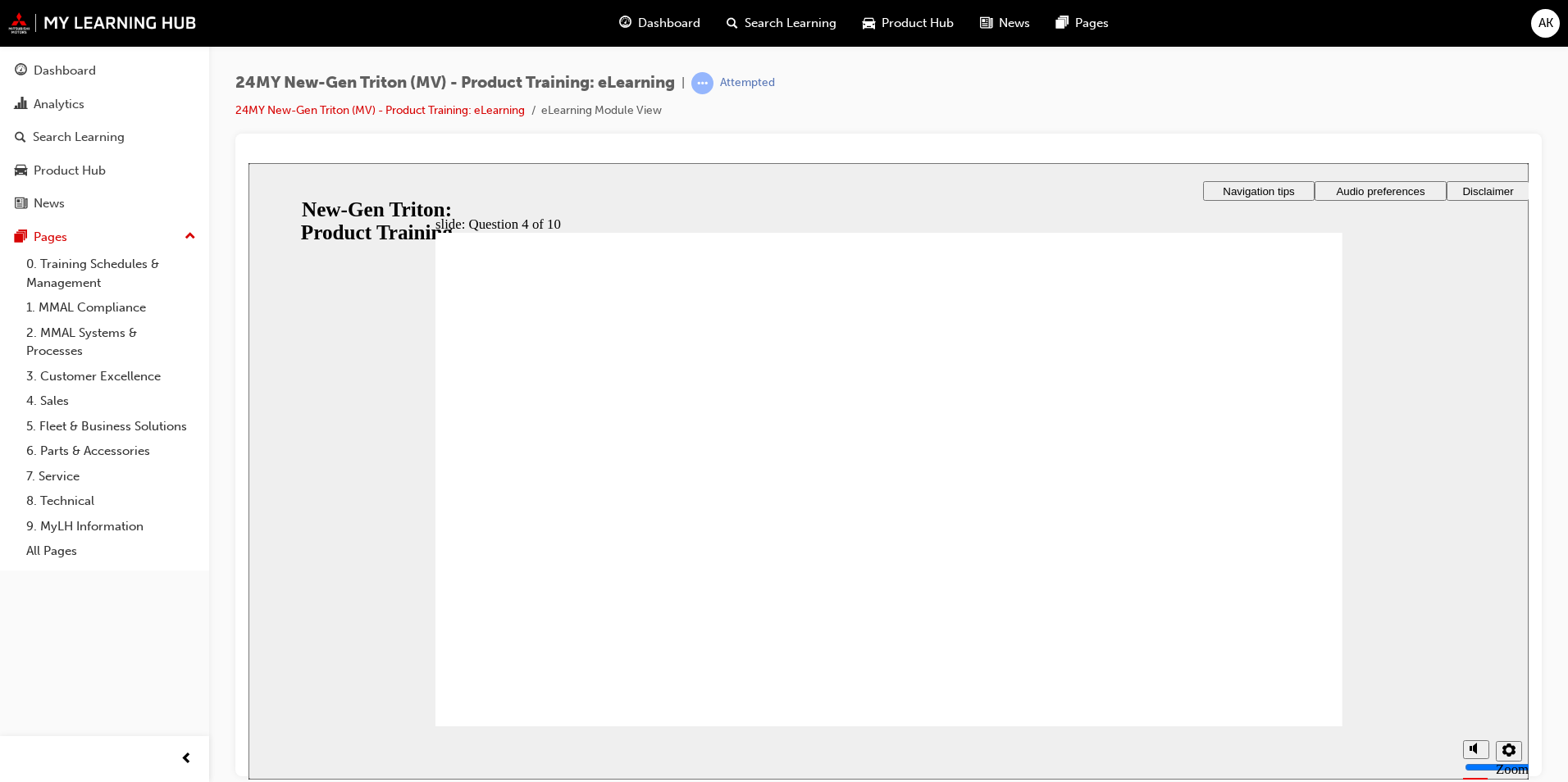
checkbox input "true"
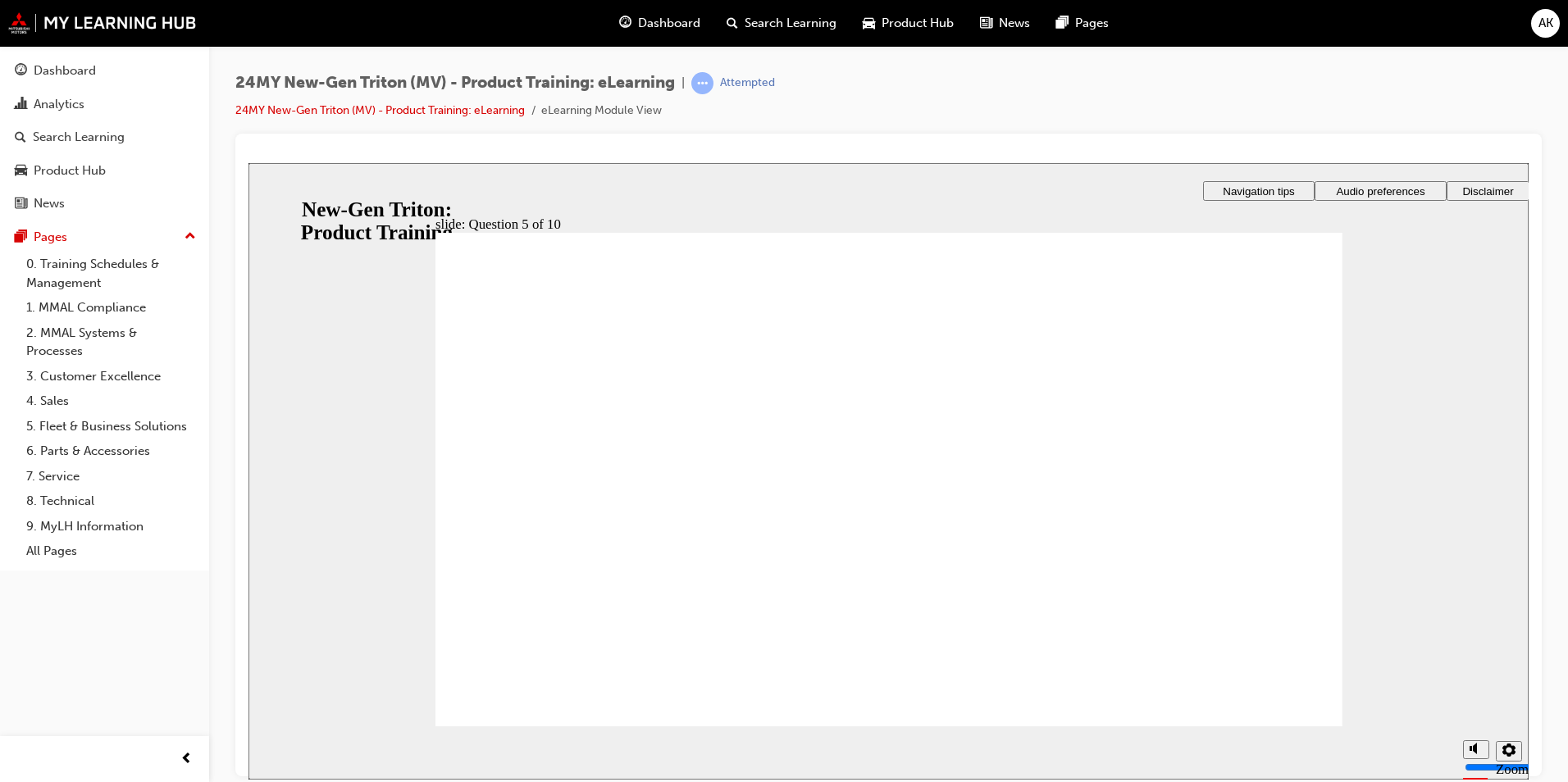
radio input "true"
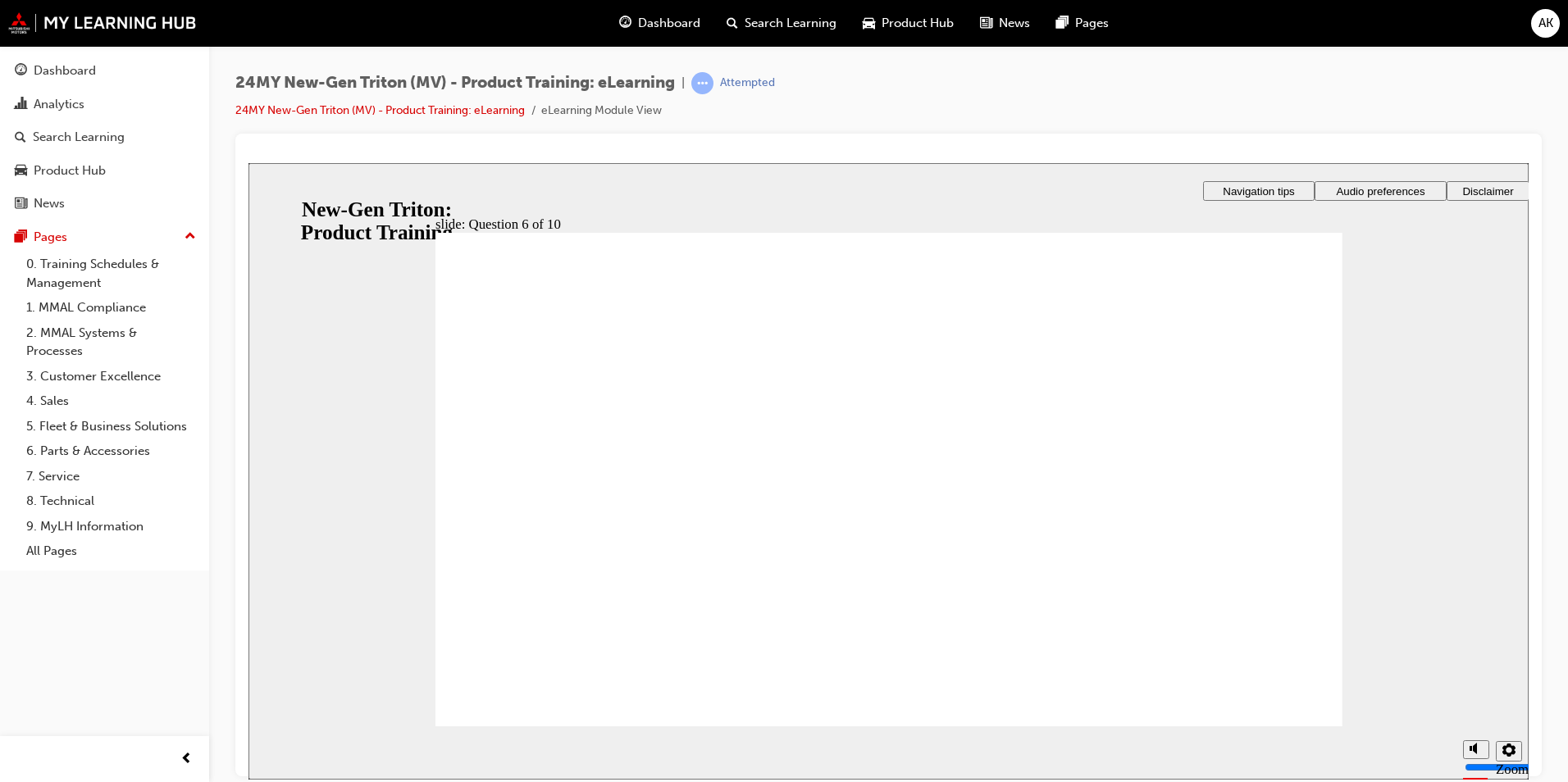
checkbox input "true"
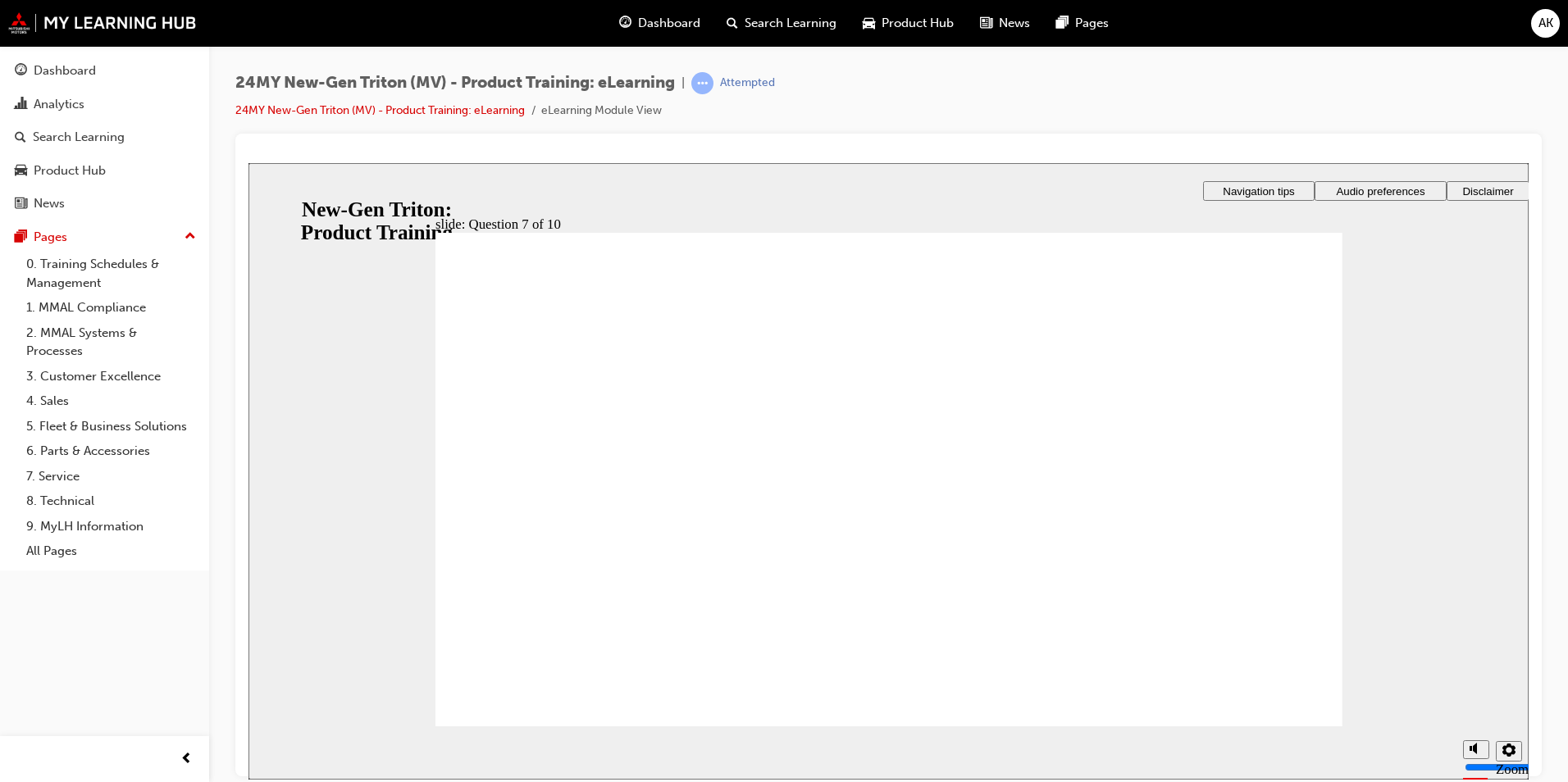
radio input "false"
radio input "true"
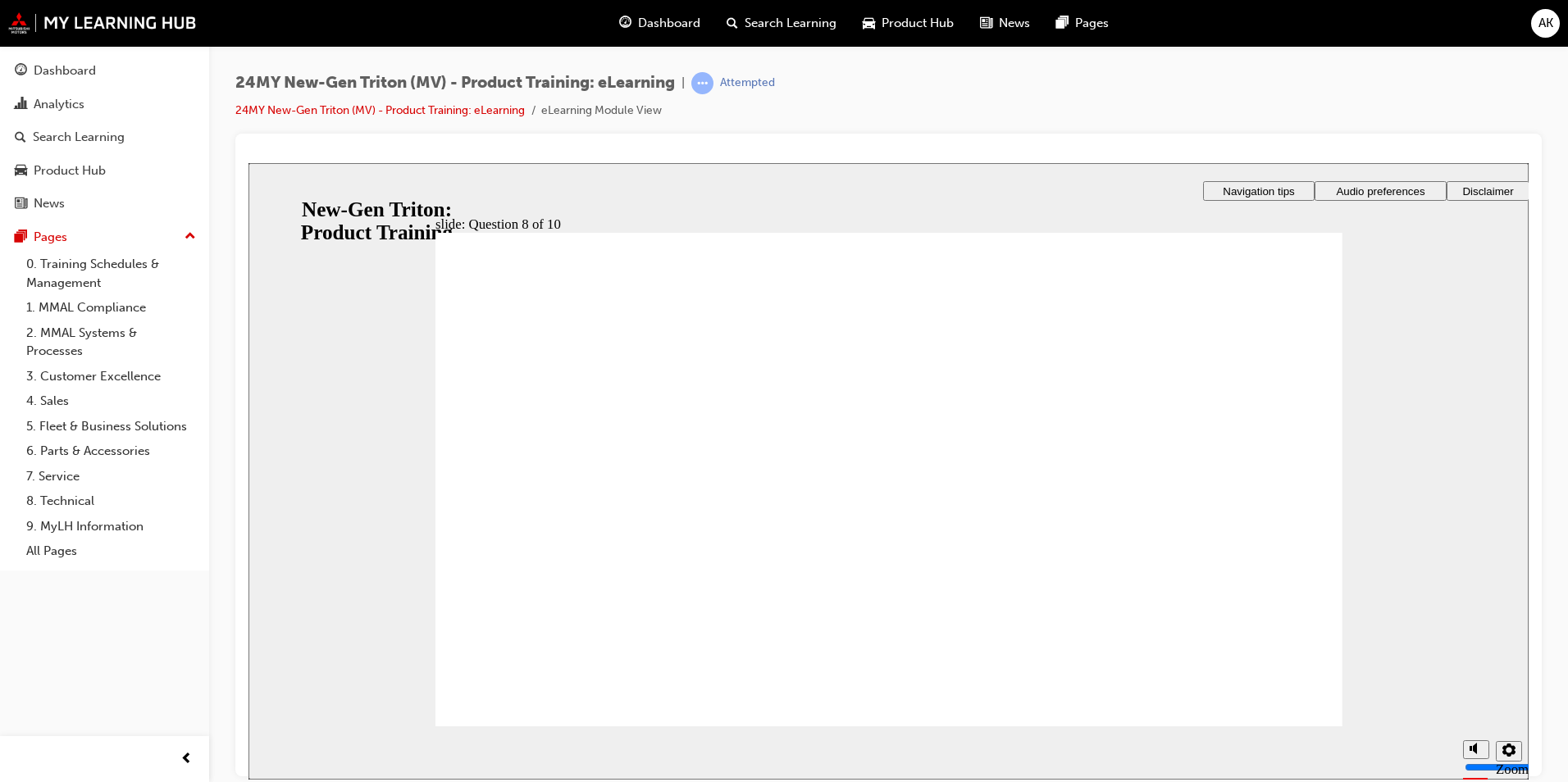
radio input "true"
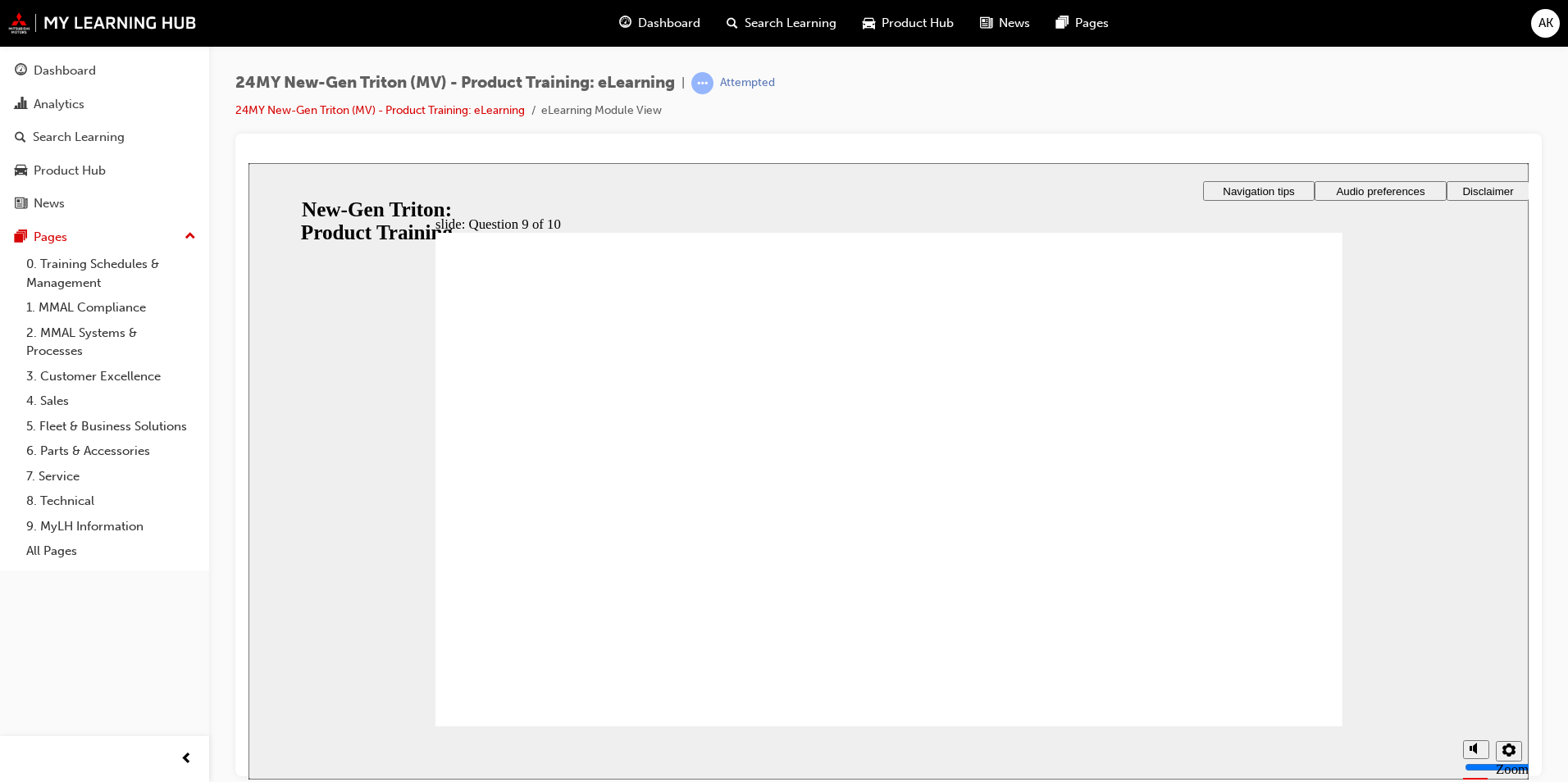
radio input "true"
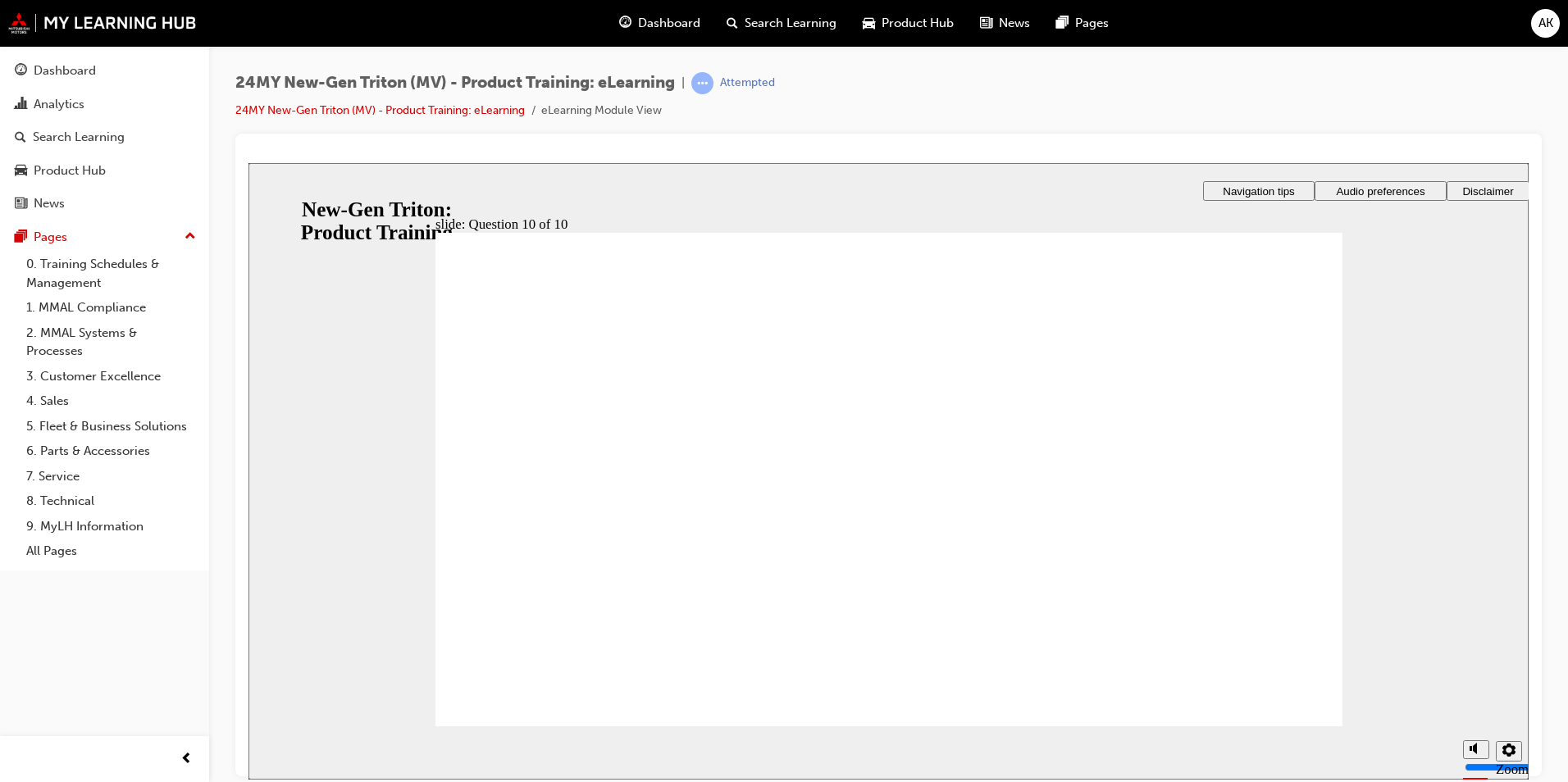
checkbox input "true"
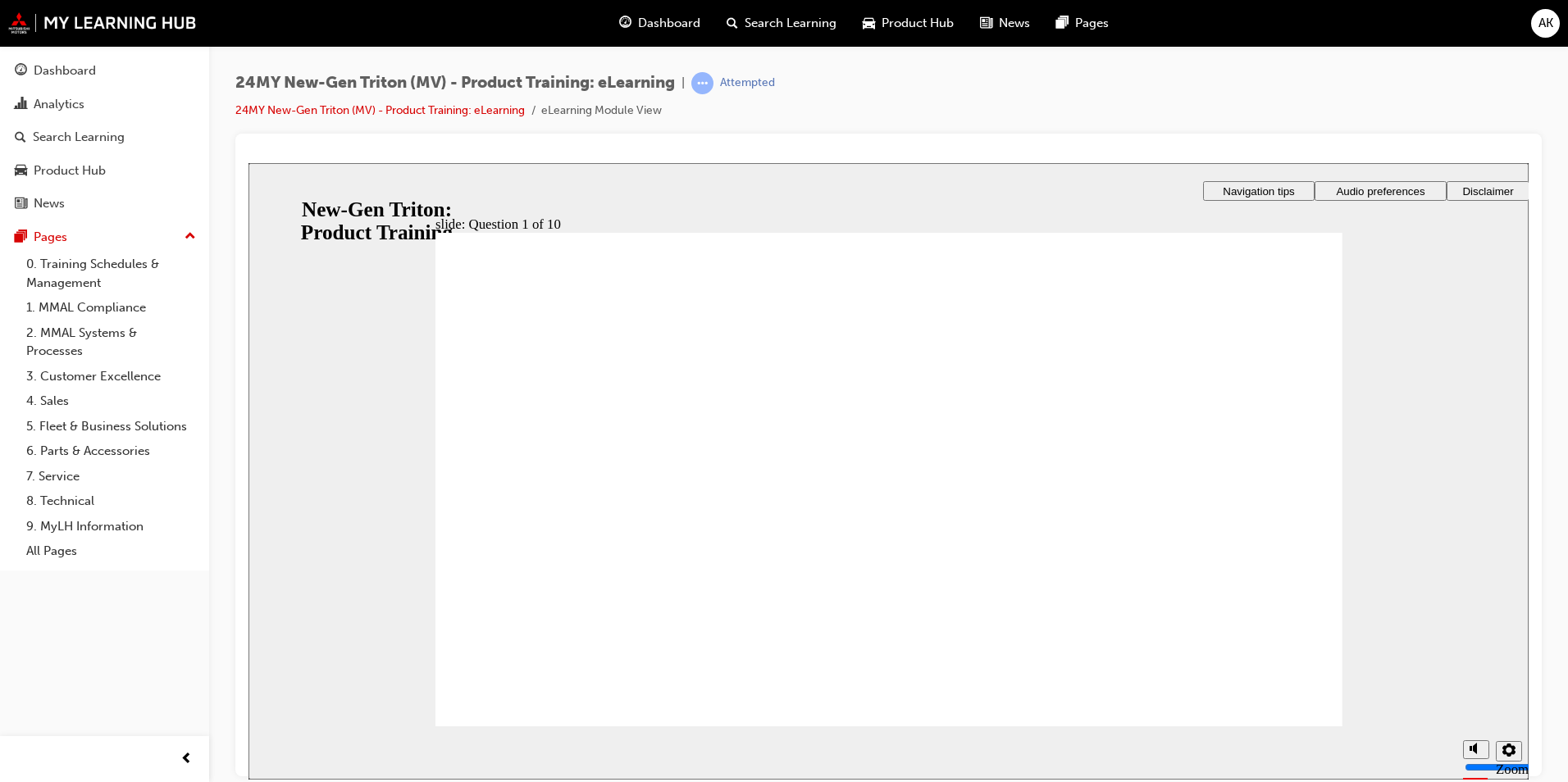
checkbox input "true"
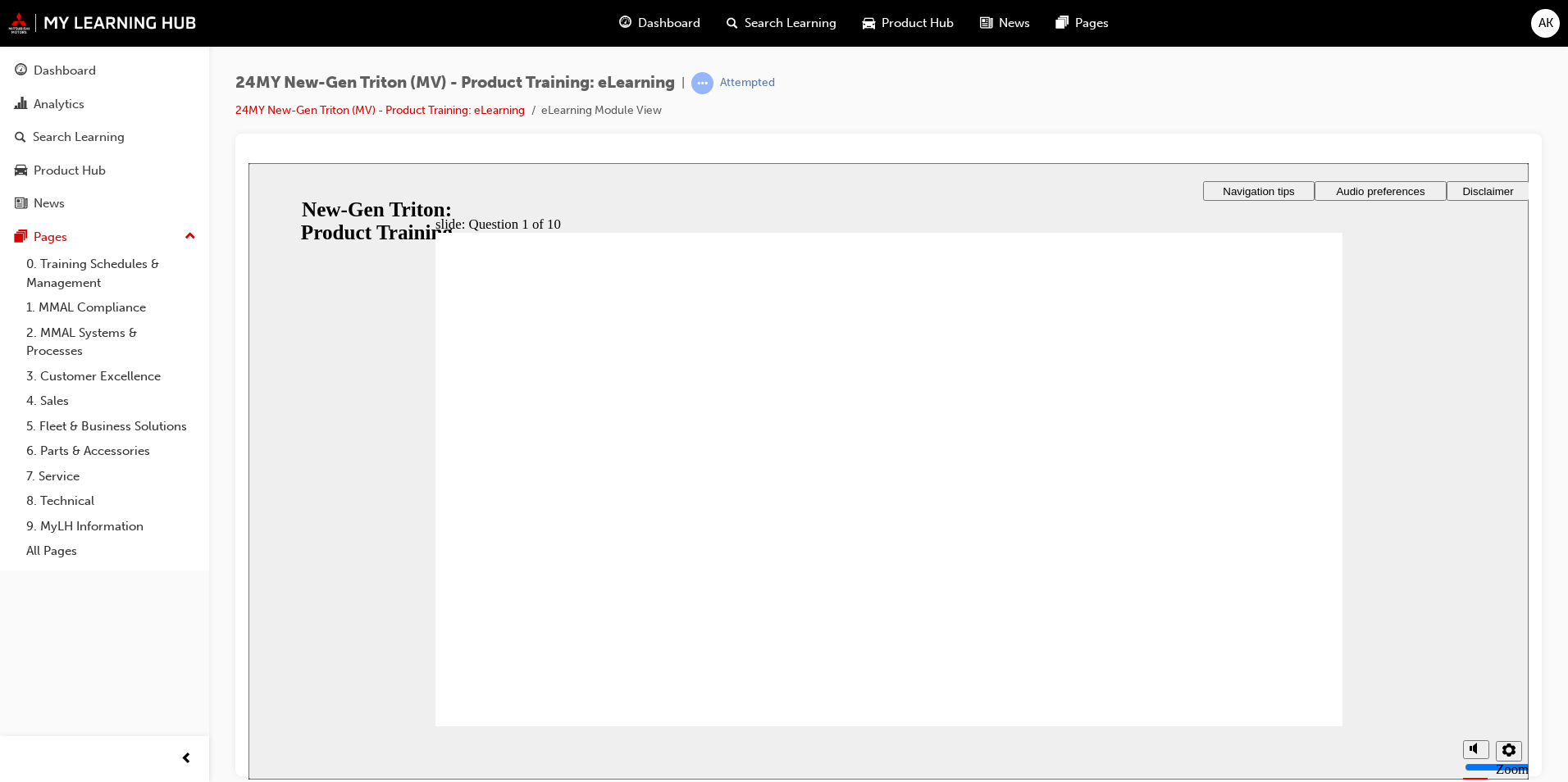
radio input "true"
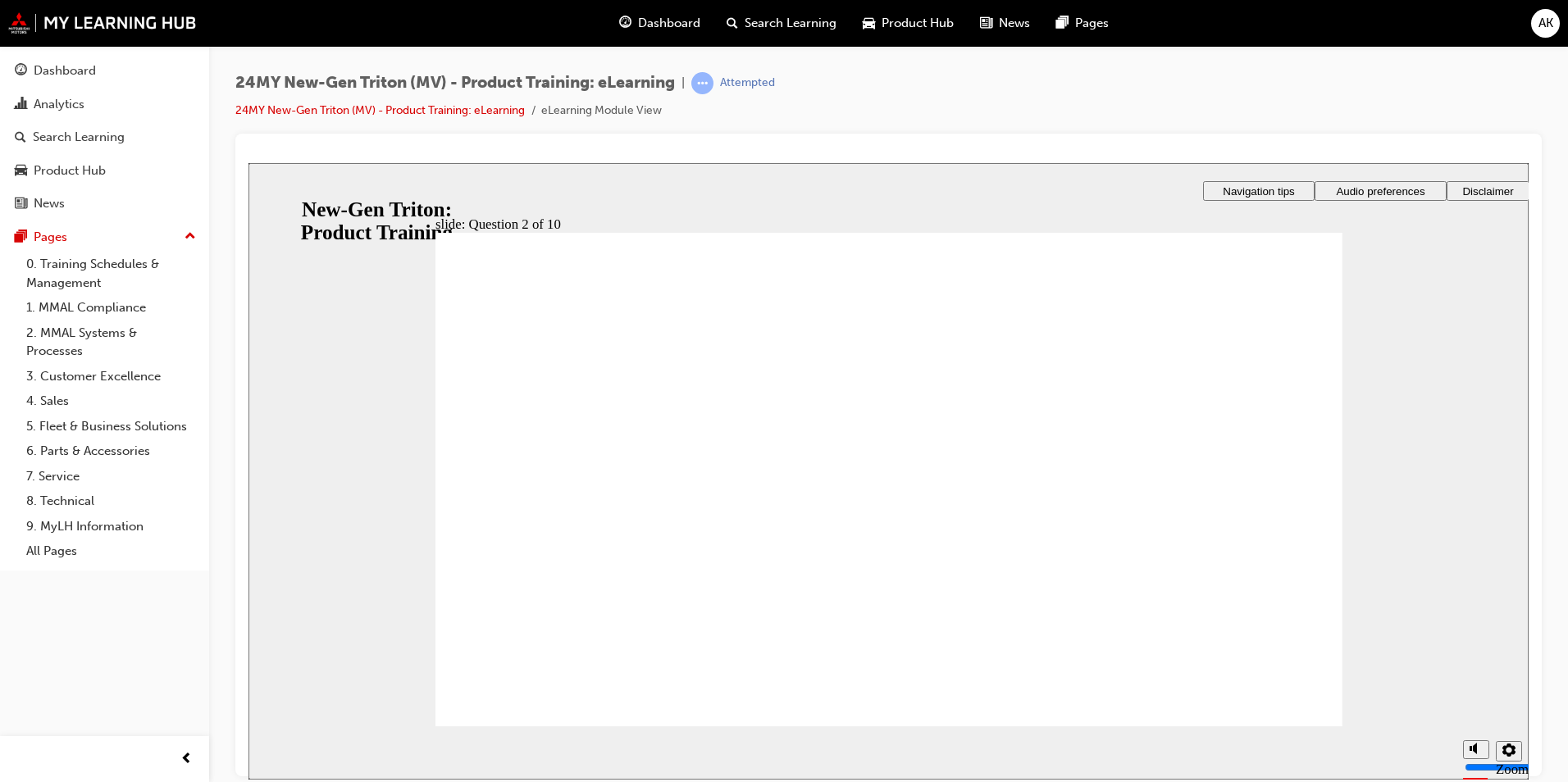
checkbox input "true"
drag, startPoint x: 880, startPoint y: 600, endPoint x: 889, endPoint y: 603, distance: 9.5
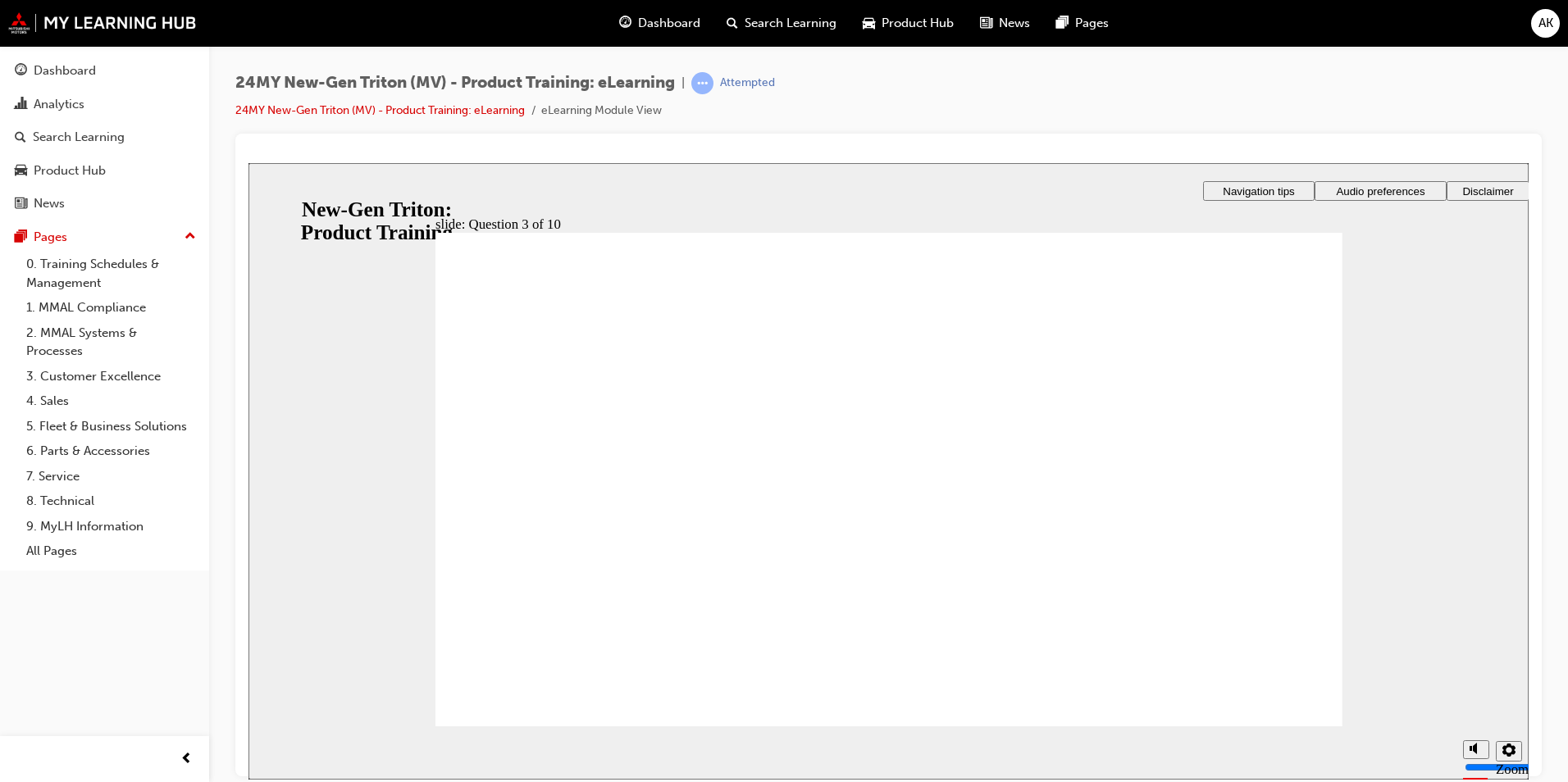
checkbox input "true"
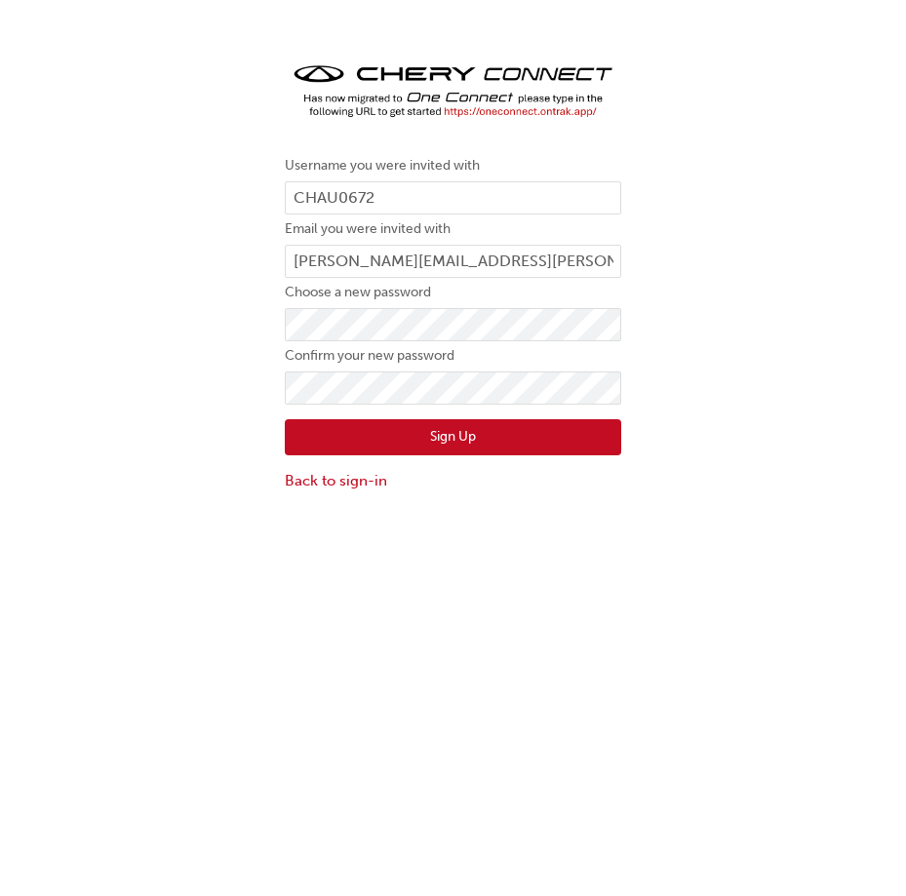
click at [468, 440] on button "Sign Up" at bounding box center [453, 437] width 336 height 37
click at [422, 443] on button "Sign Up" at bounding box center [453, 437] width 336 height 37
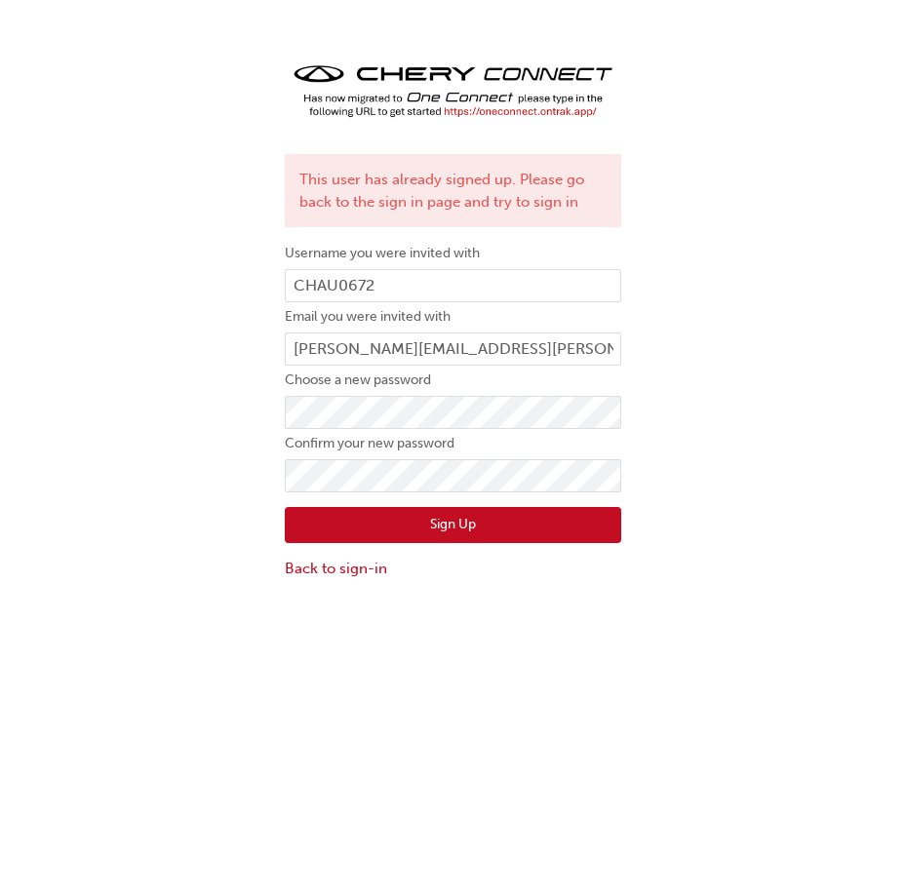
click at [756, 388] on div "This user has already signed up. Please go back to the sign in page and try to …" at bounding box center [453, 319] width 906 height 551
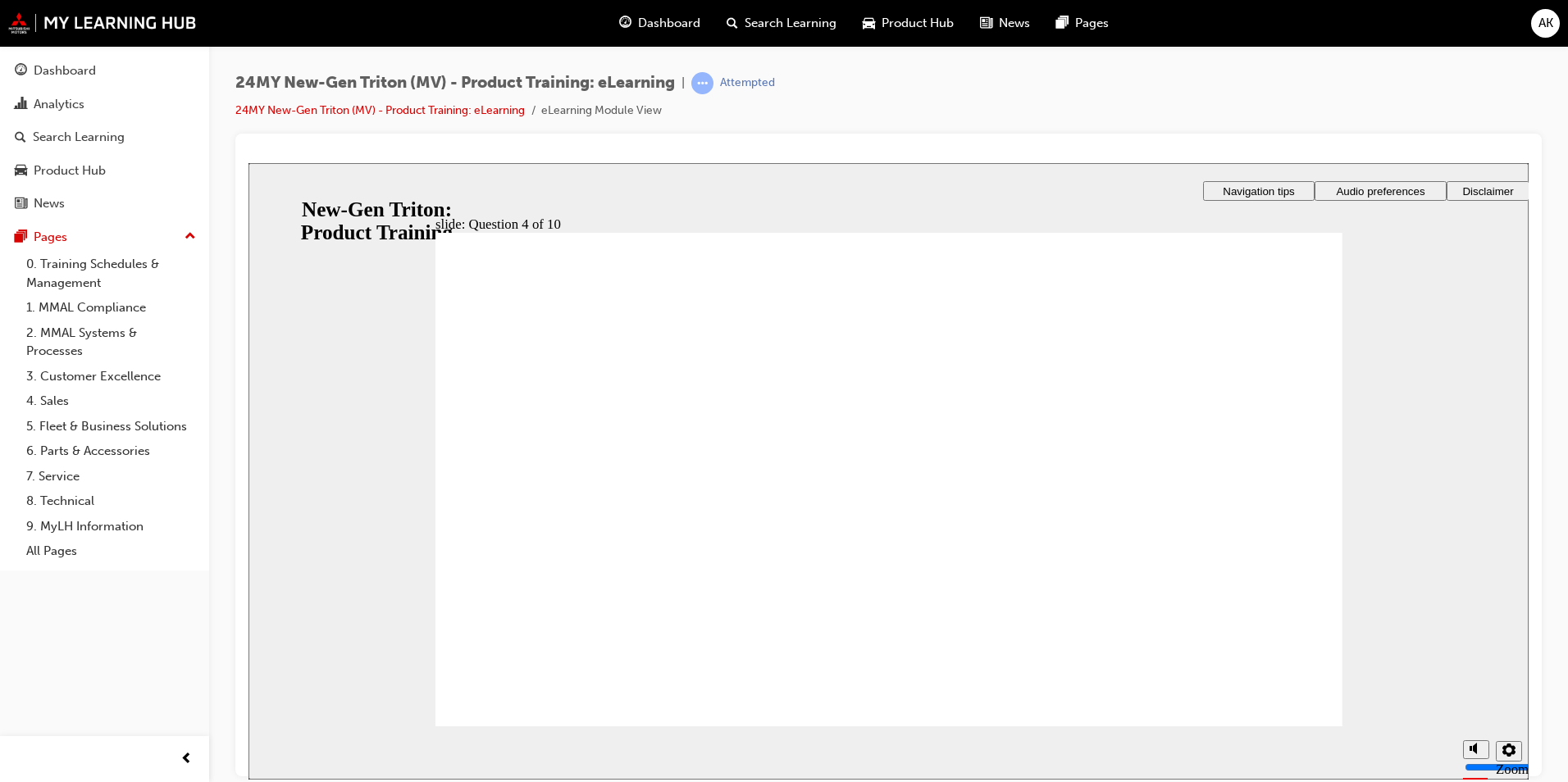
checkbox input "true"
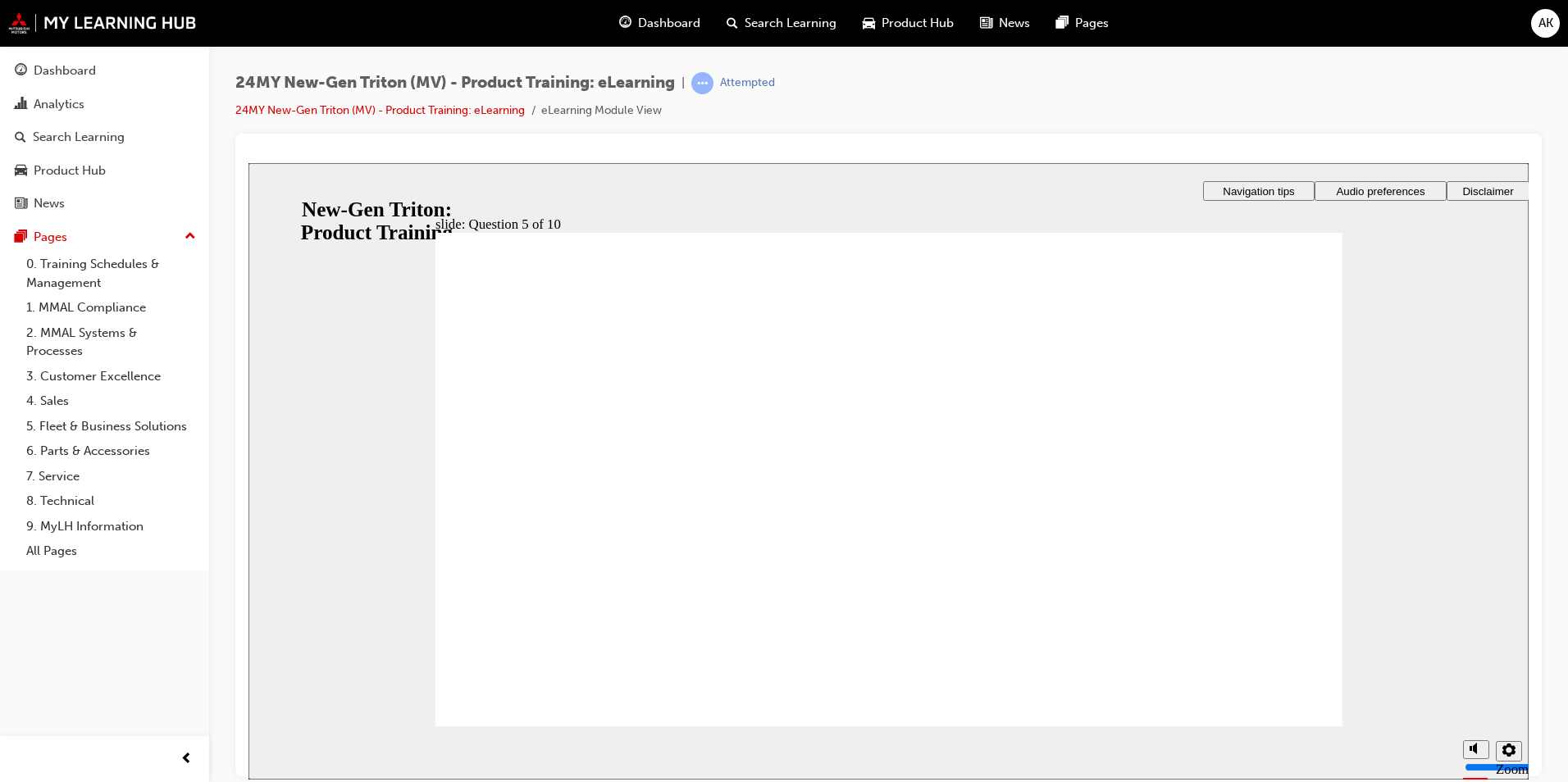
checkbox input "true"
checkbox input "false"
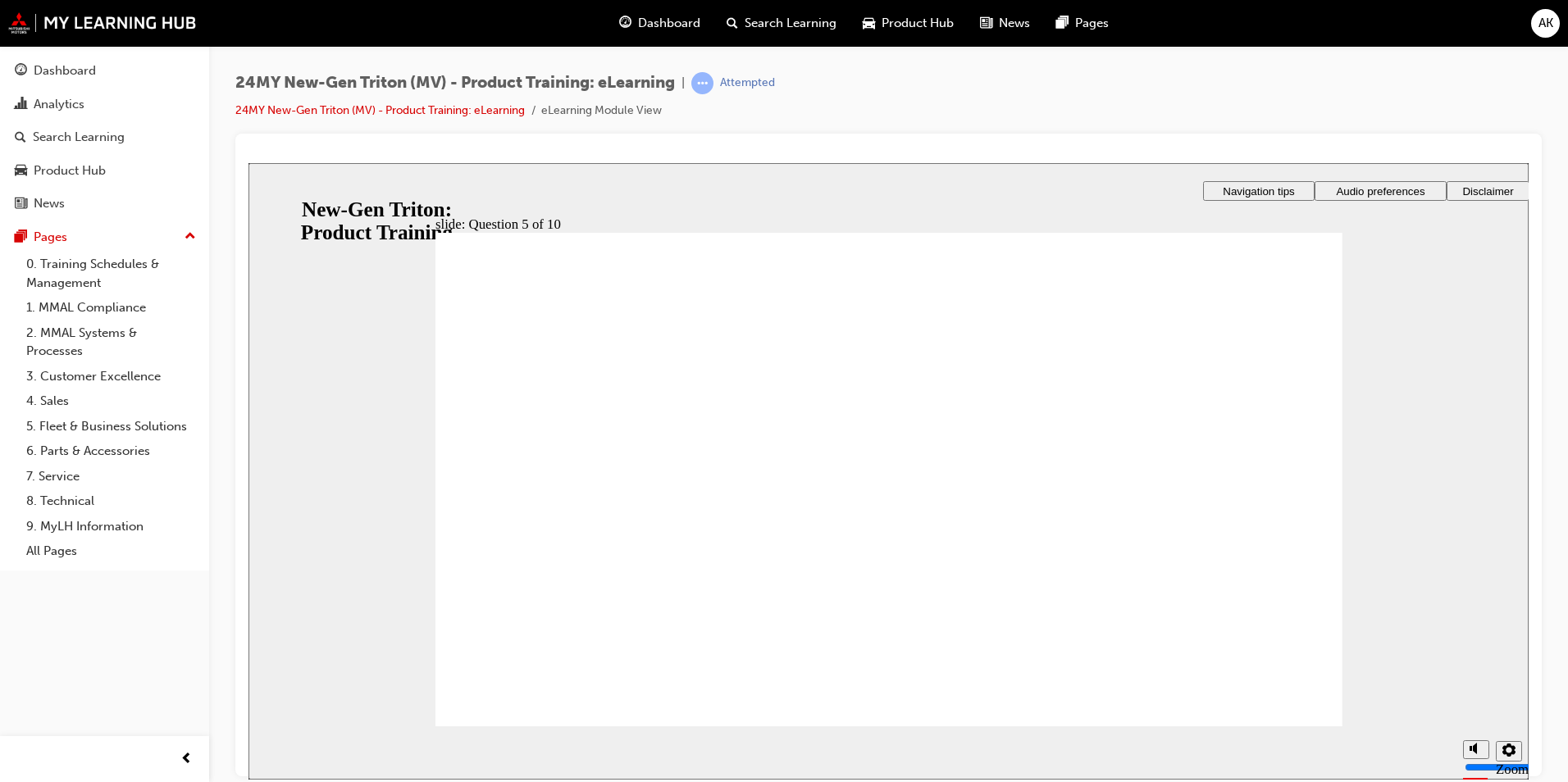
radio input "true"
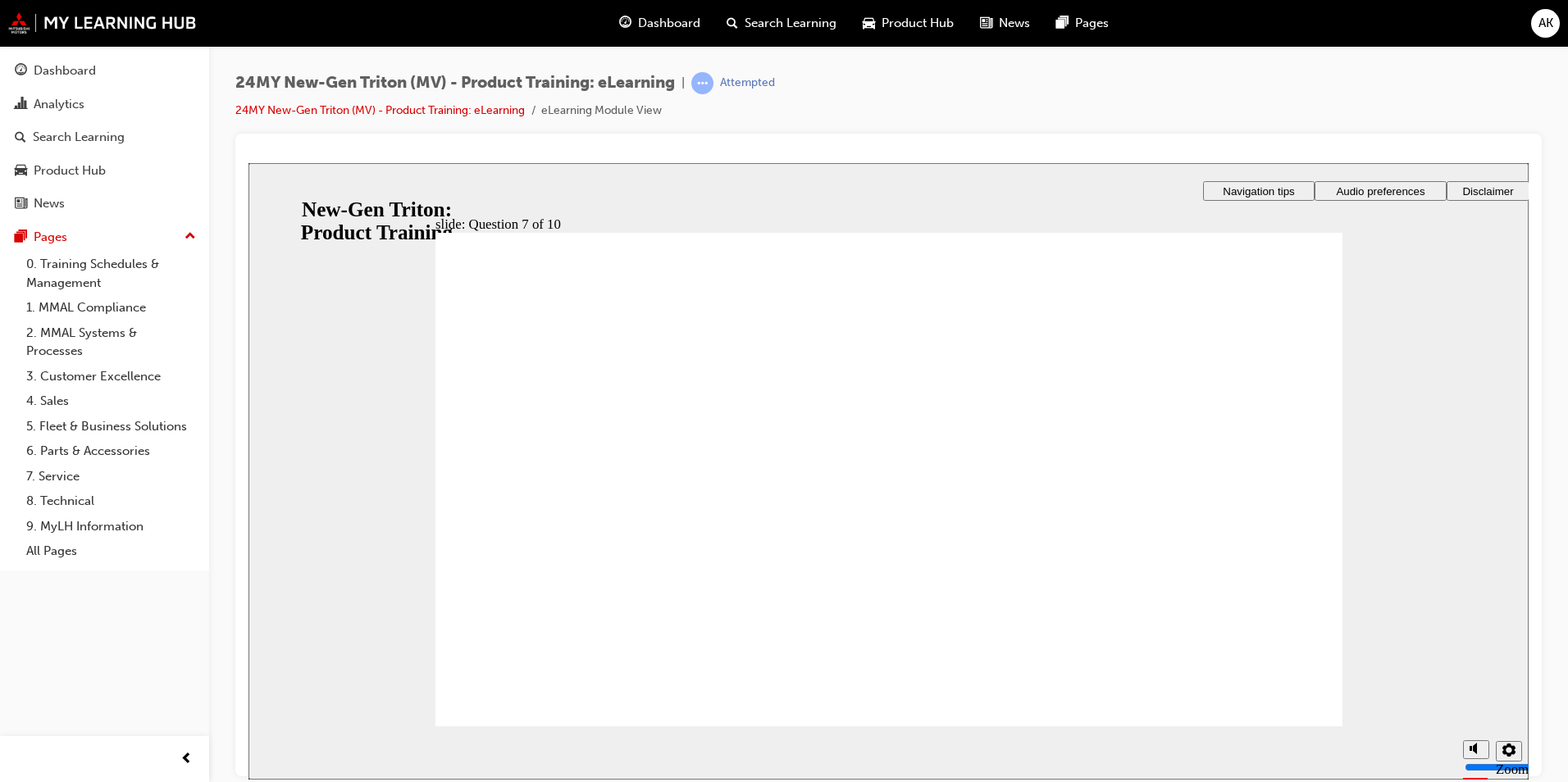
checkbox input "true"
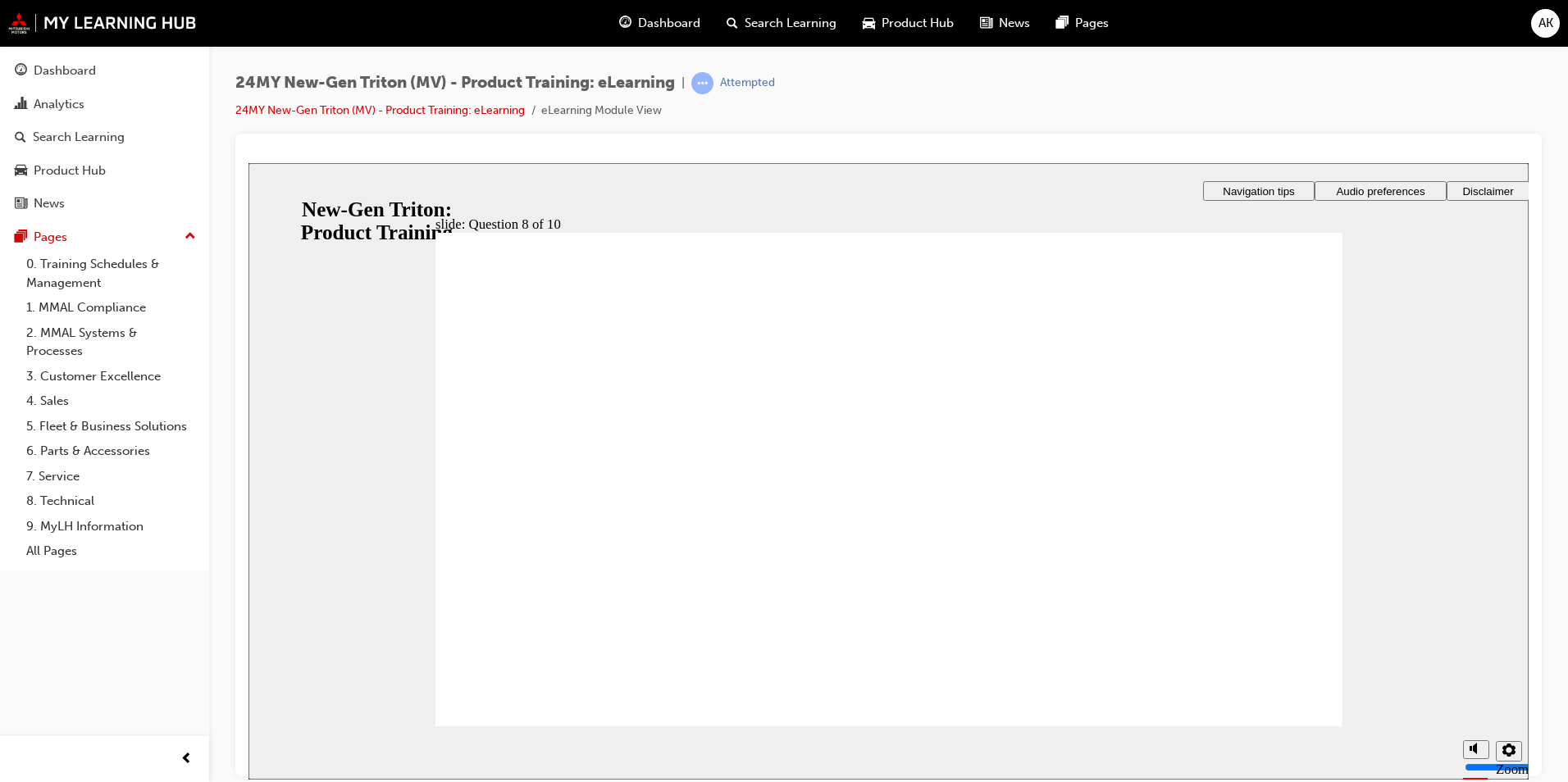
radio input "true"
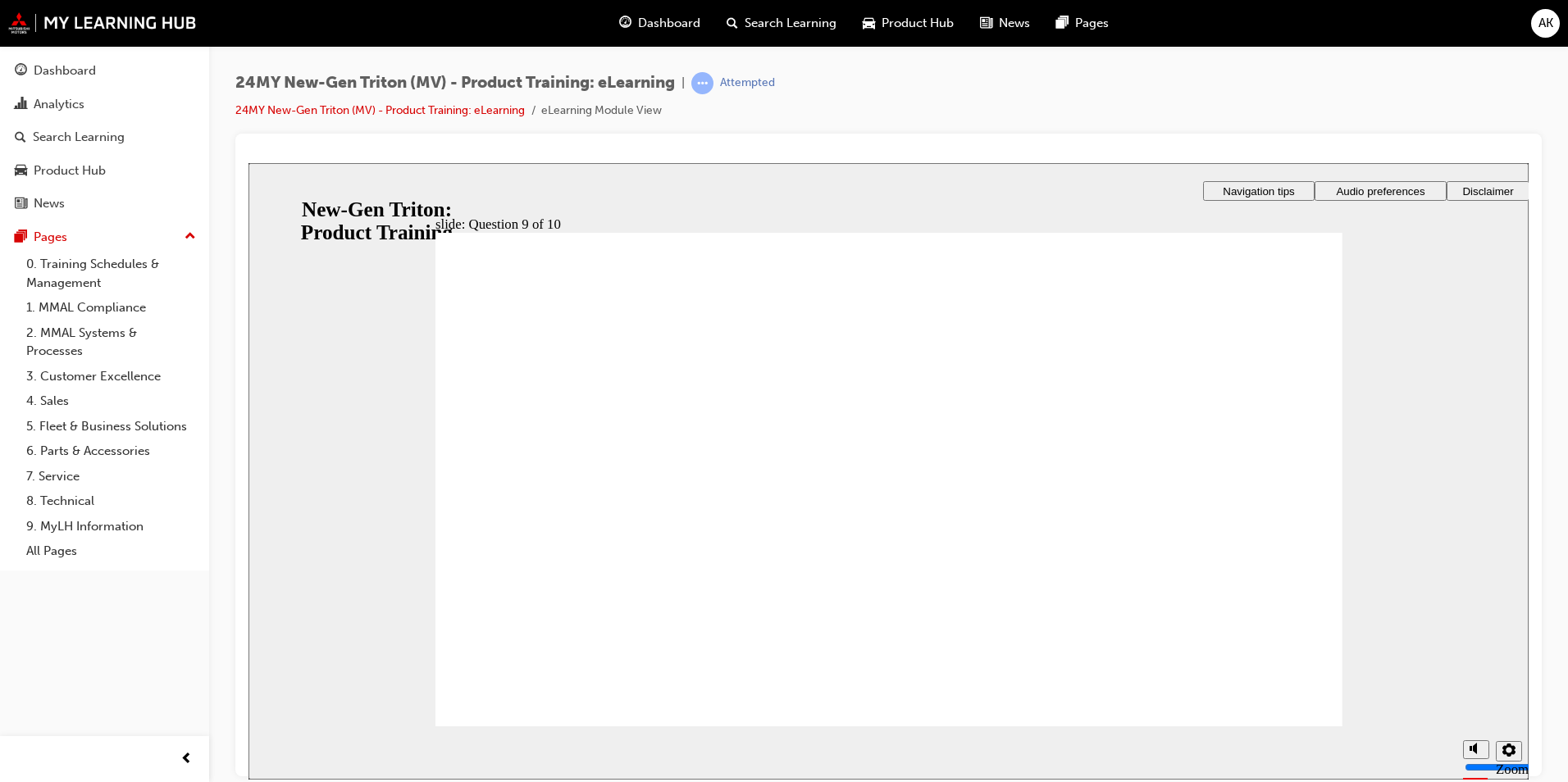
radio input "true"
